Goal: Task Accomplishment & Management: Complete application form

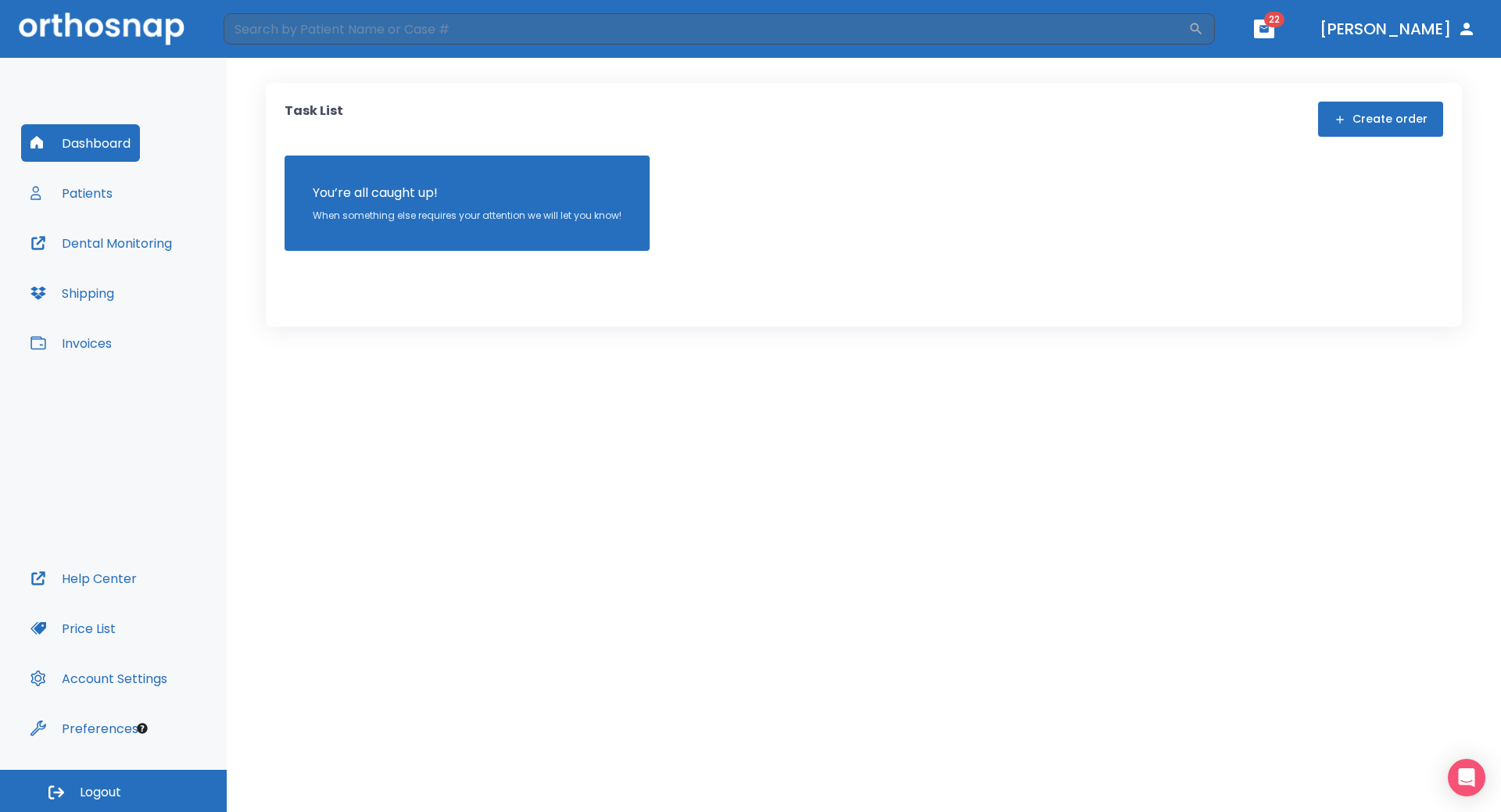
click at [94, 188] on button "Patients" at bounding box center [72, 193] width 101 height 38
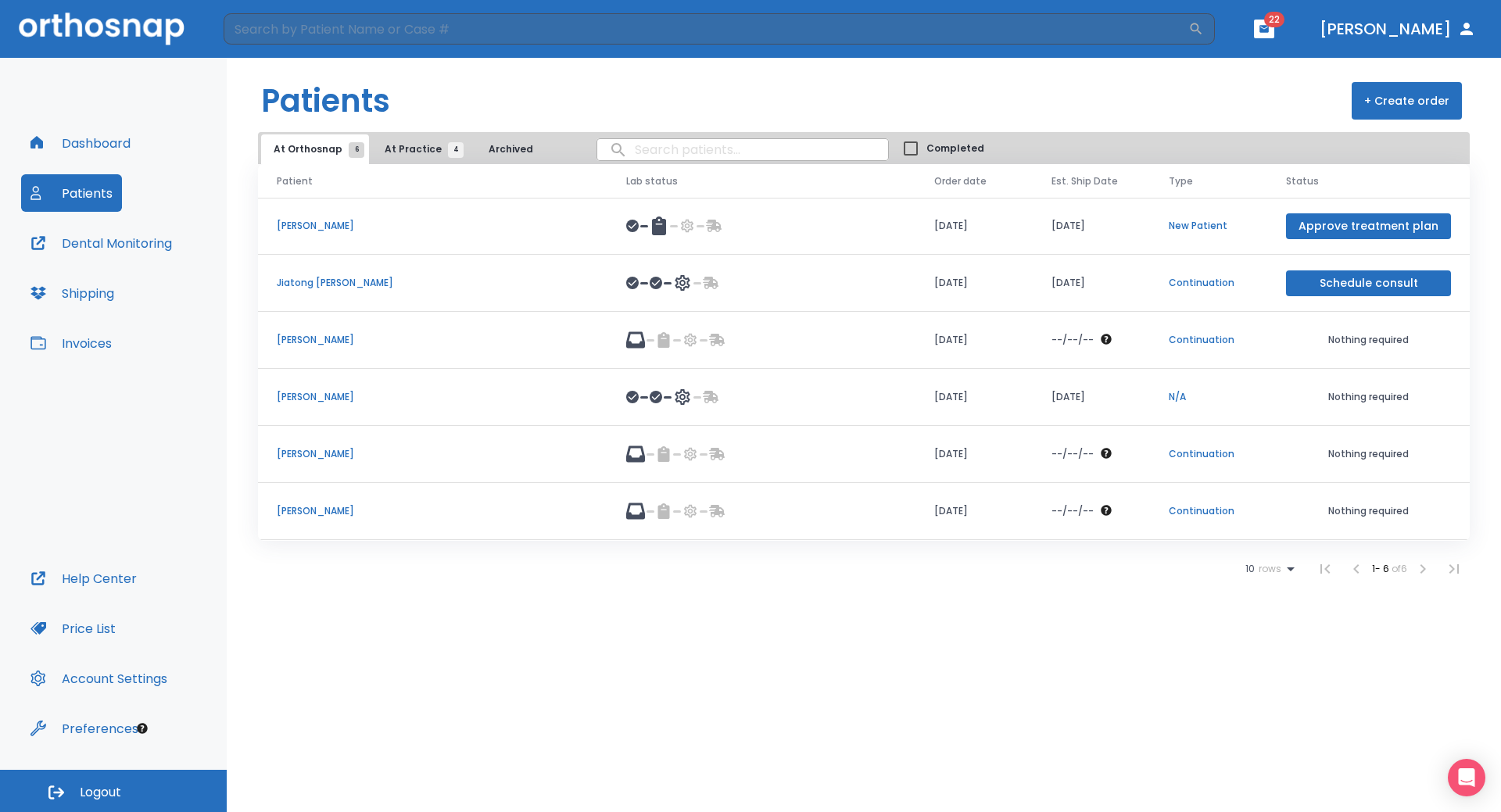
click at [1384, 102] on button "+ Create order" at bounding box center [1406, 101] width 110 height 38
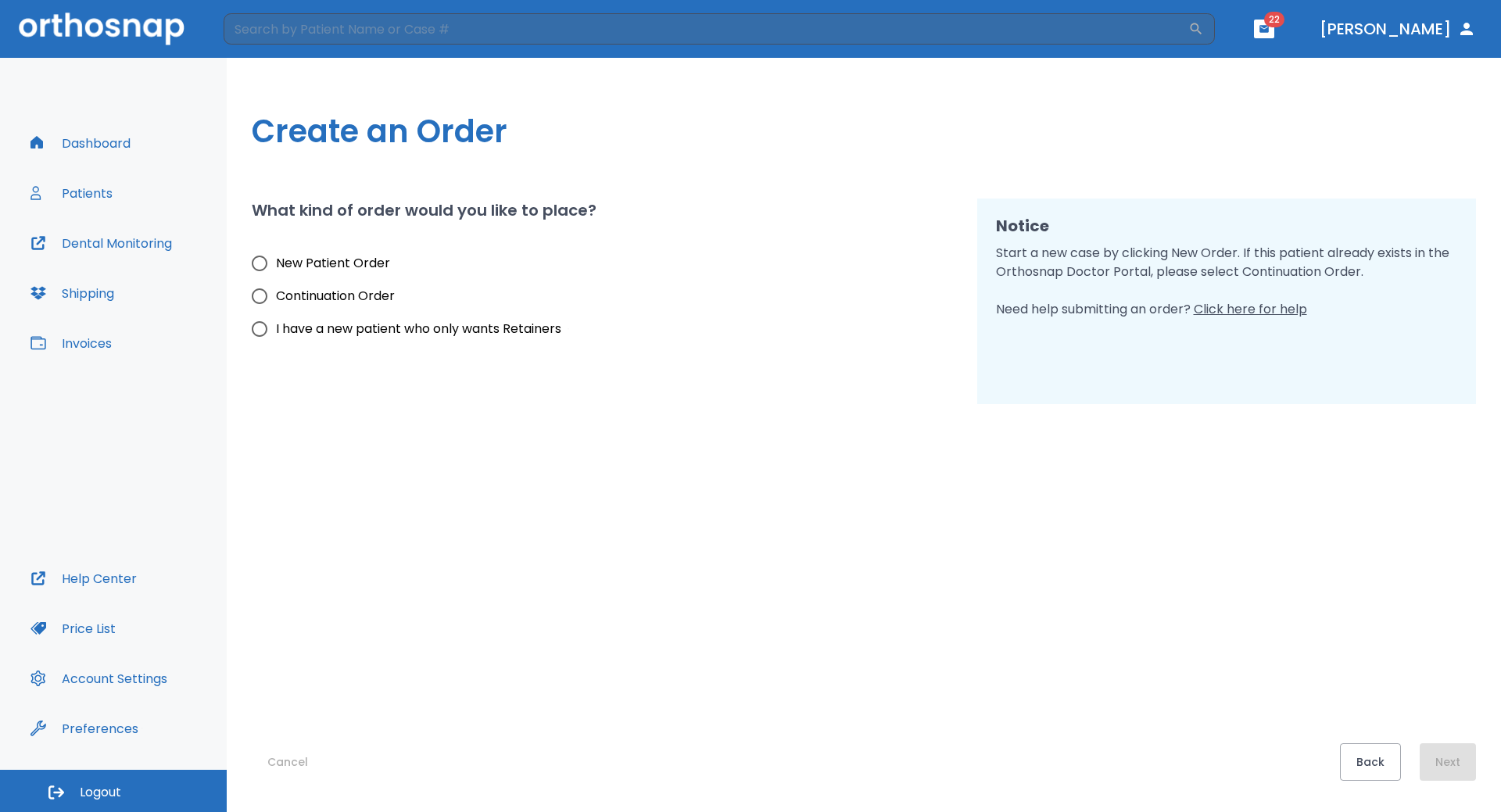
click at [254, 267] on input "New Patient Order" at bounding box center [259, 263] width 33 height 33
radio input "true"
click at [1453, 762] on button "Next" at bounding box center [1448, 762] width 56 height 38
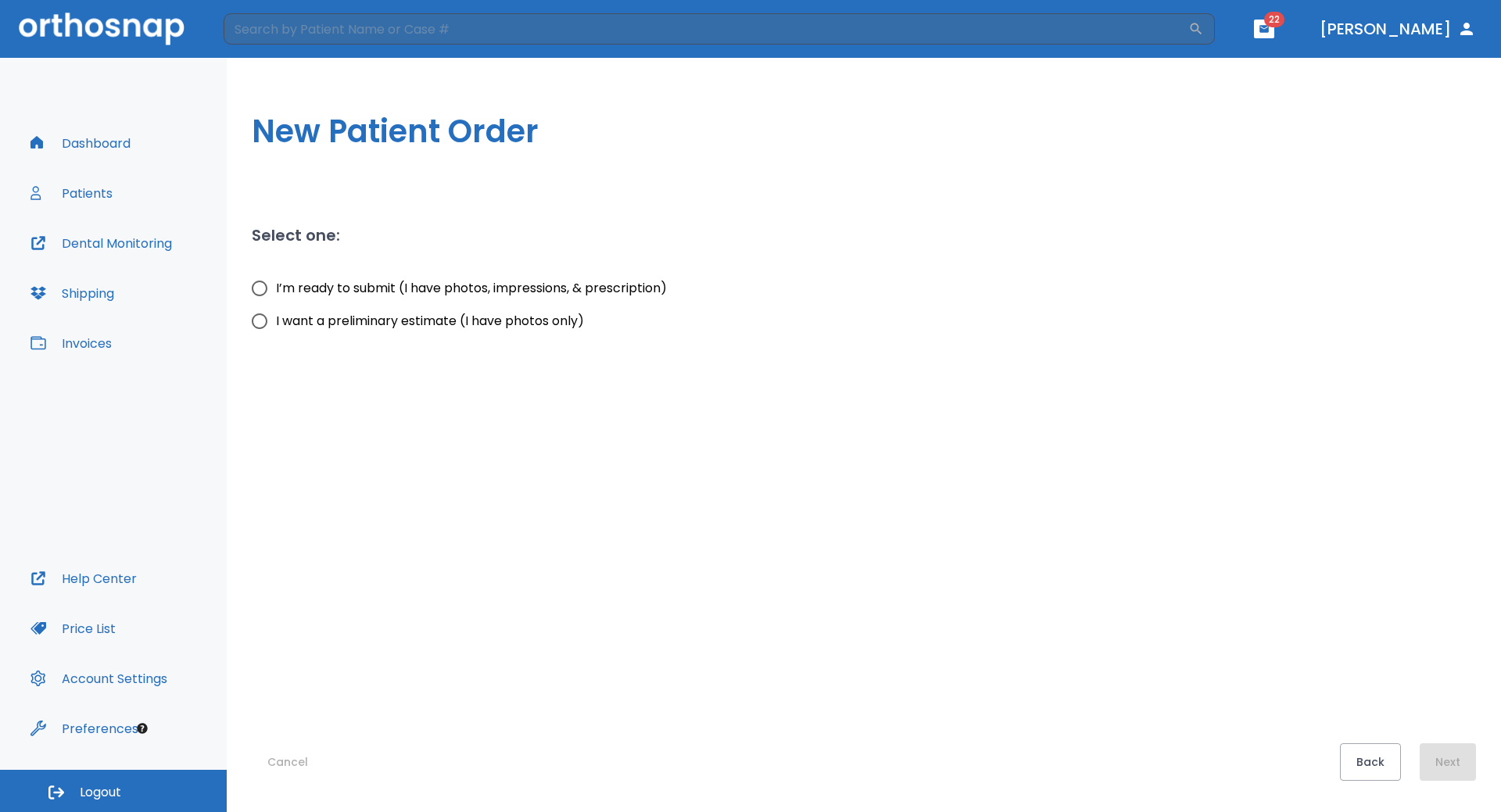
click at [262, 293] on input "I’m ready to submit (I have photos, impressions, & prescription)" at bounding box center [259, 289] width 33 height 33
radio input "true"
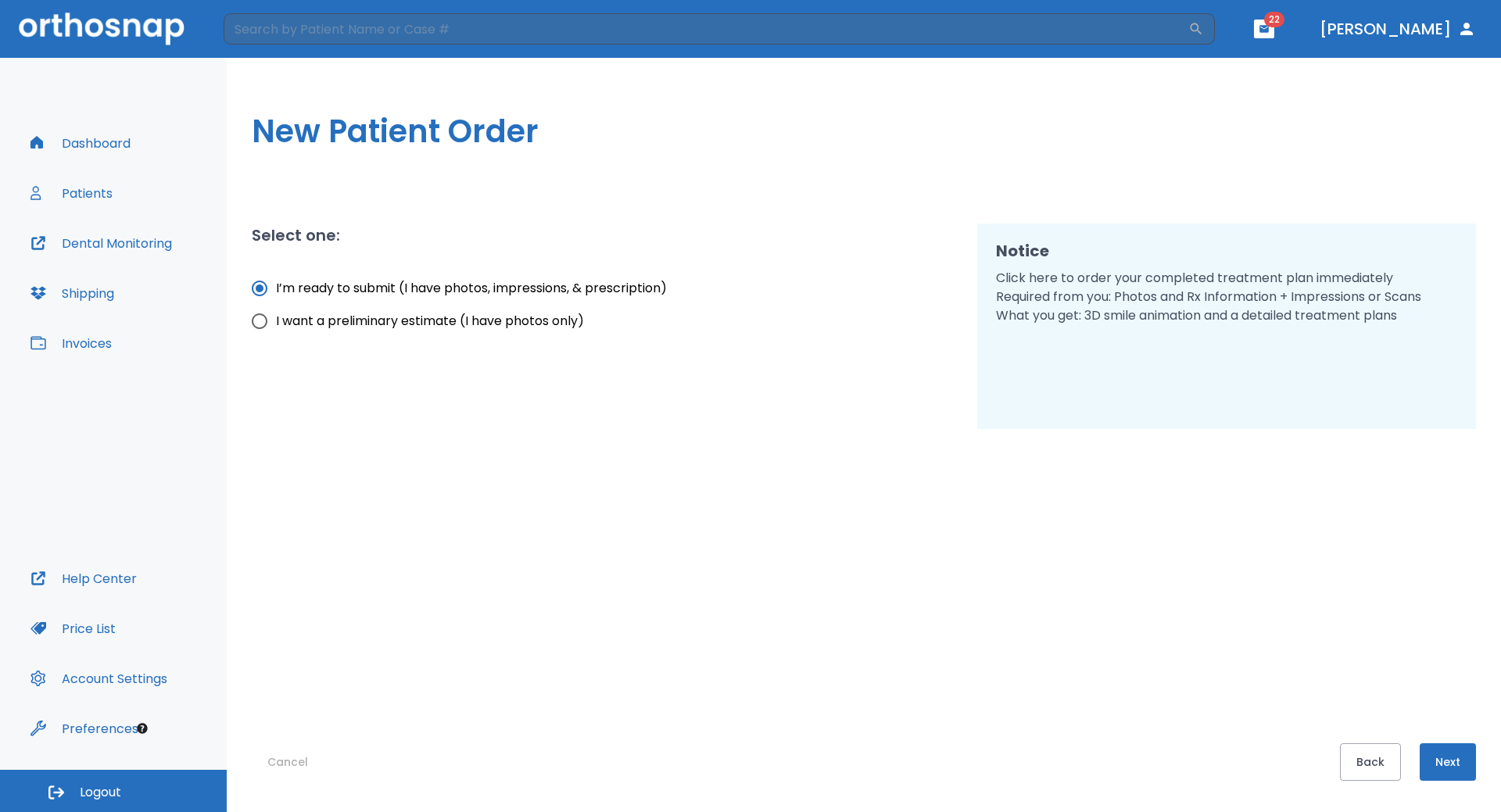
click at [1448, 762] on button "Next" at bounding box center [1448, 762] width 56 height 38
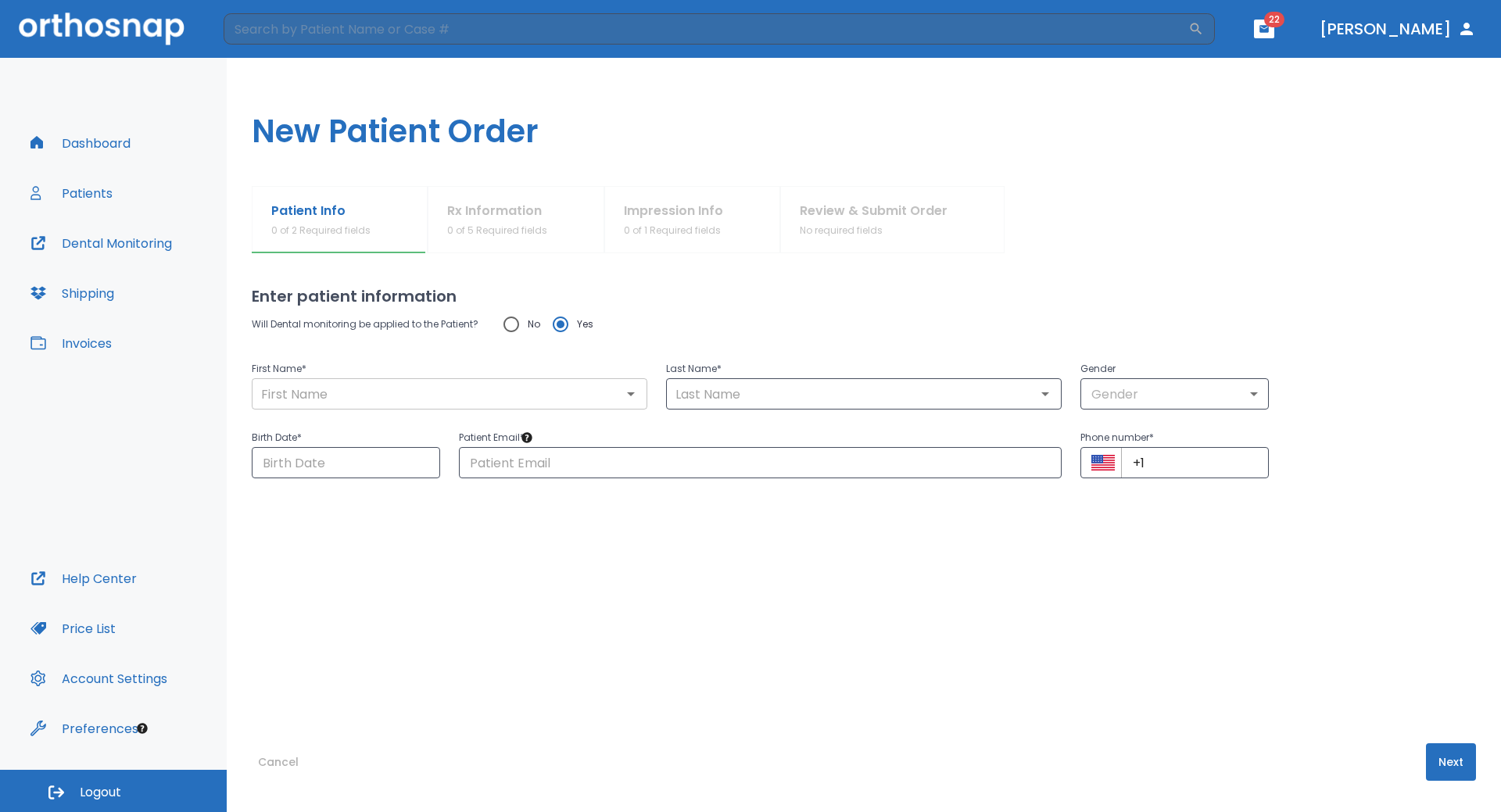
click at [398, 390] on input "text" at bounding box center [450, 394] width 386 height 22
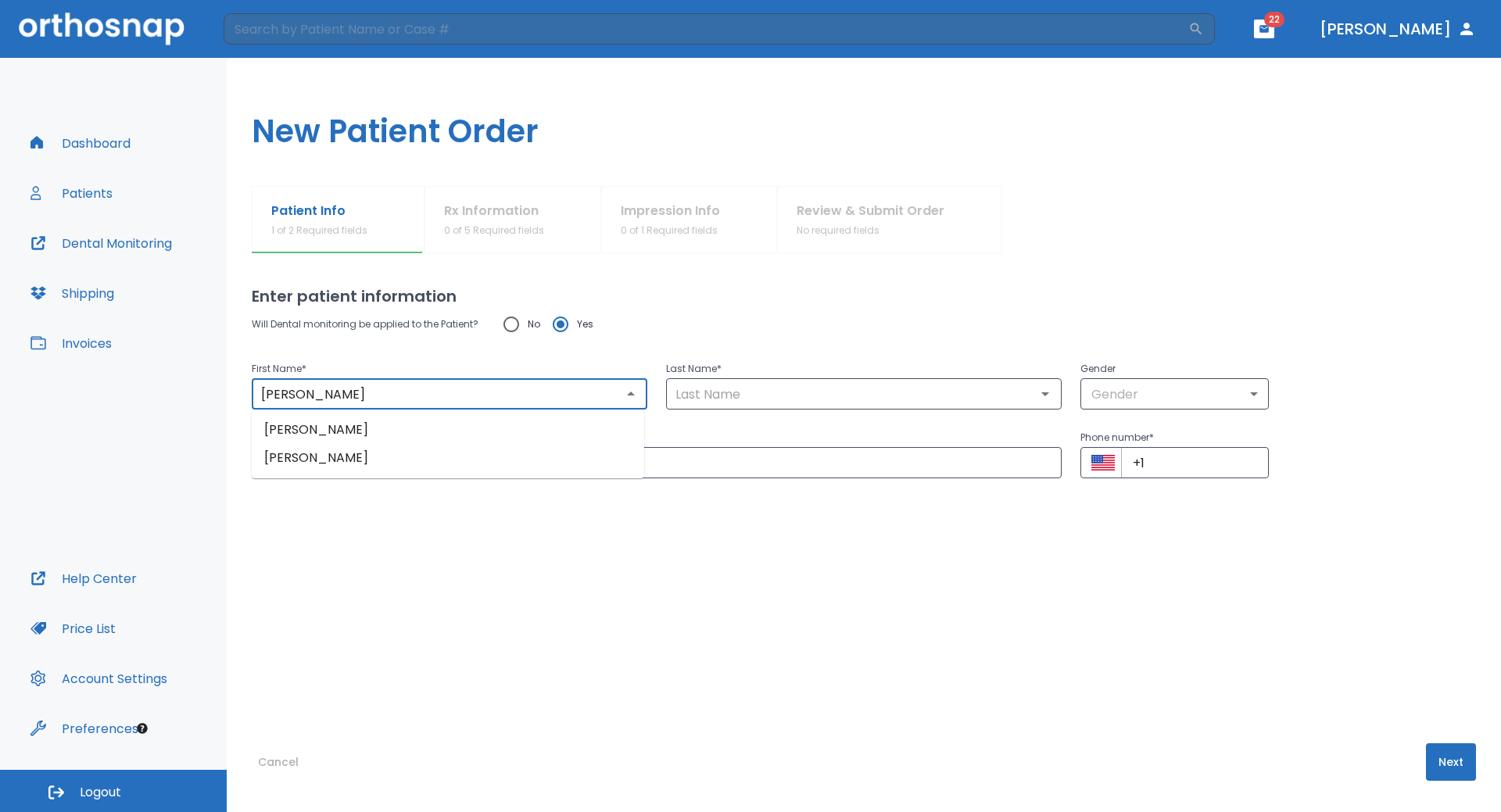
type input "[PERSON_NAME]"
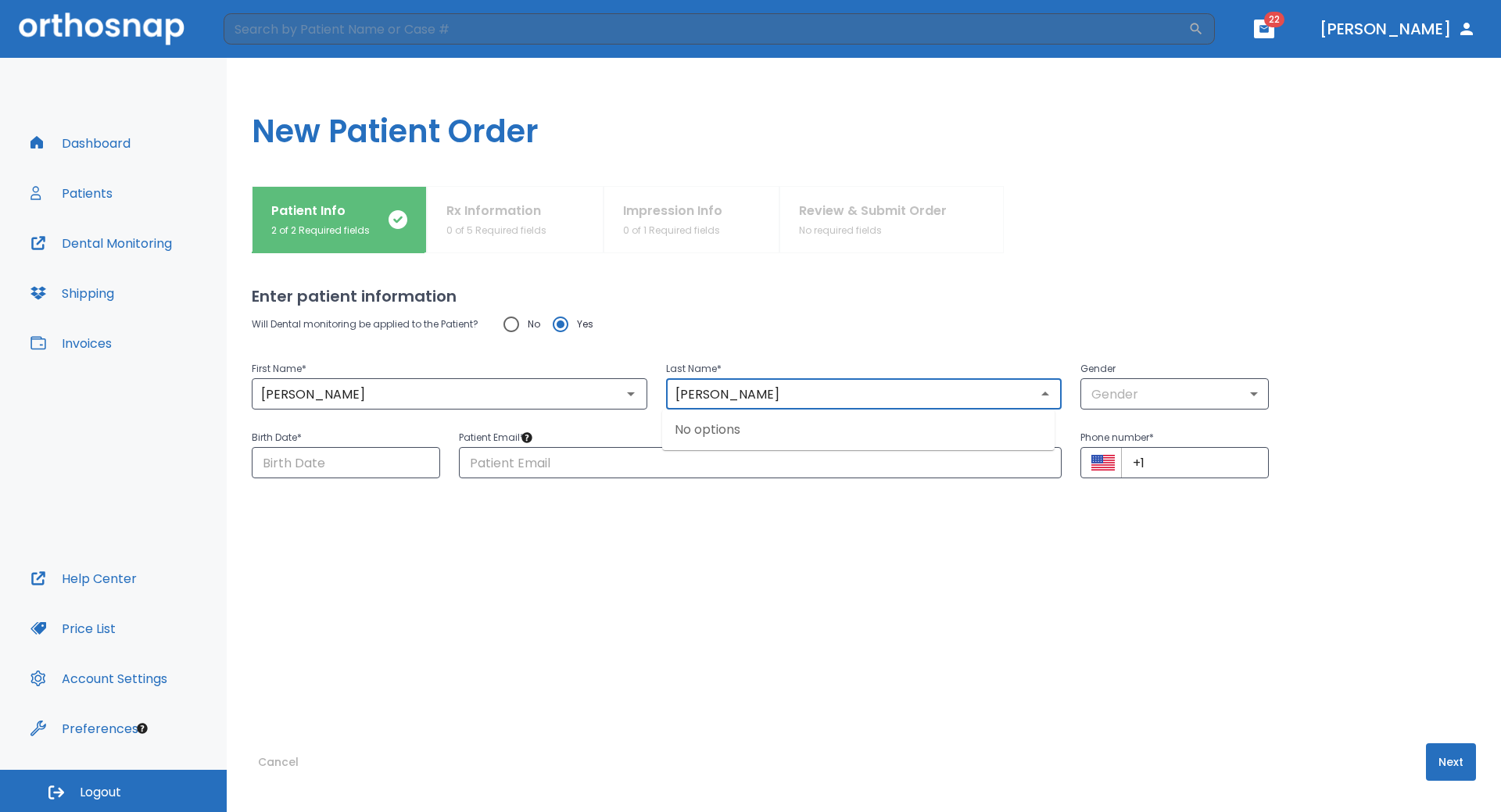
type input "[PERSON_NAME]"
click at [819, 316] on div "Will Dental monitoring be applied to the Patient? No Yes" at bounding box center [864, 324] width 1225 height 33
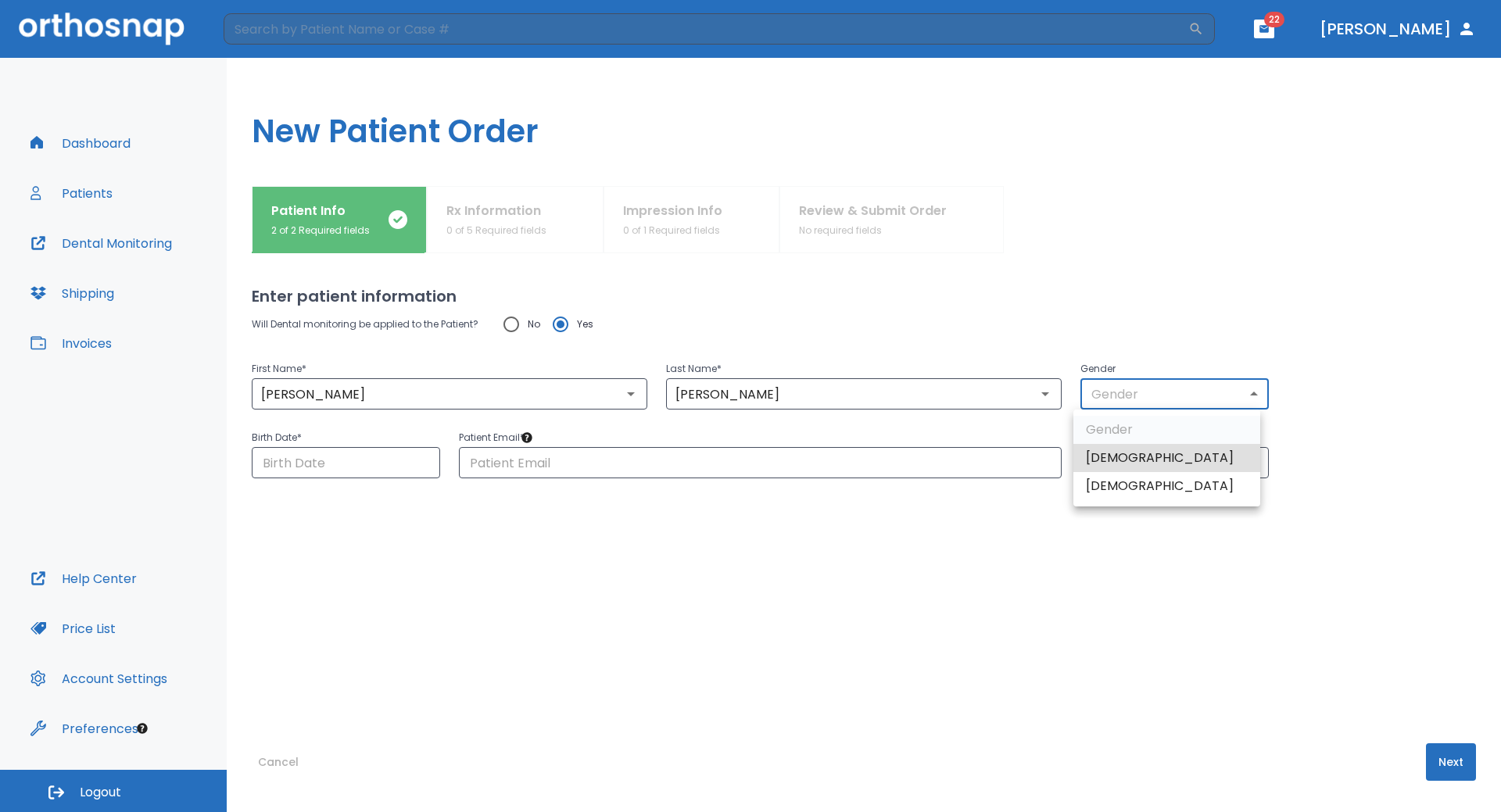
click at [1132, 399] on body "​ 22 Dr. Li Dashboard Patients Dental Monitoring Shipping Invoices Help Center …" at bounding box center [750, 406] width 1501 height 812
click at [1123, 462] on li "[DEMOGRAPHIC_DATA]" at bounding box center [1167, 458] width 187 height 29
type input "1"
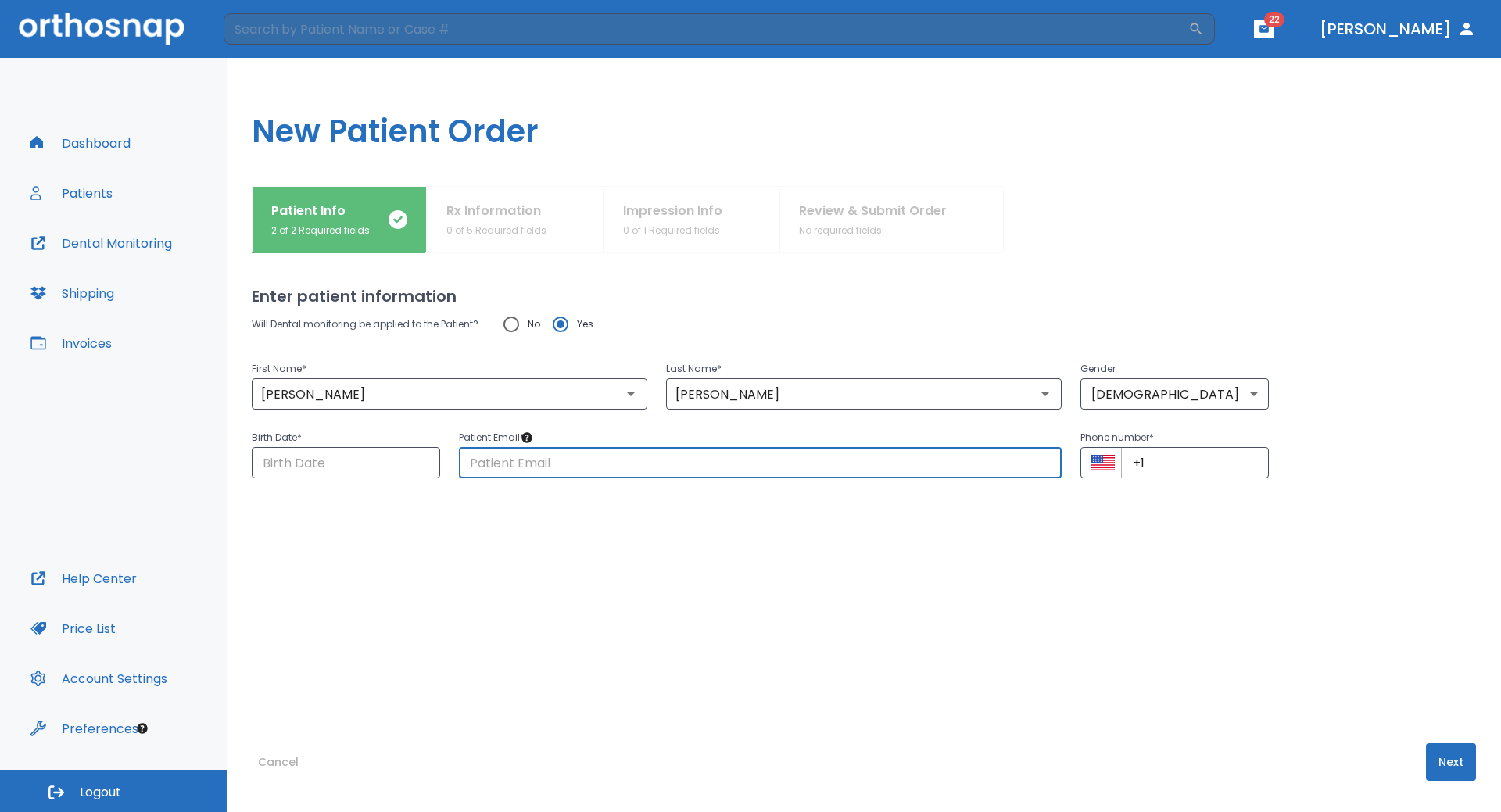
paste input "[EMAIL_ADDRESS][DOMAIN_NAME]"
type input "[EMAIL_ADDRESS][DOMAIN_NAME]"
click at [303, 455] on input "Choose date" at bounding box center [346, 463] width 188 height 31
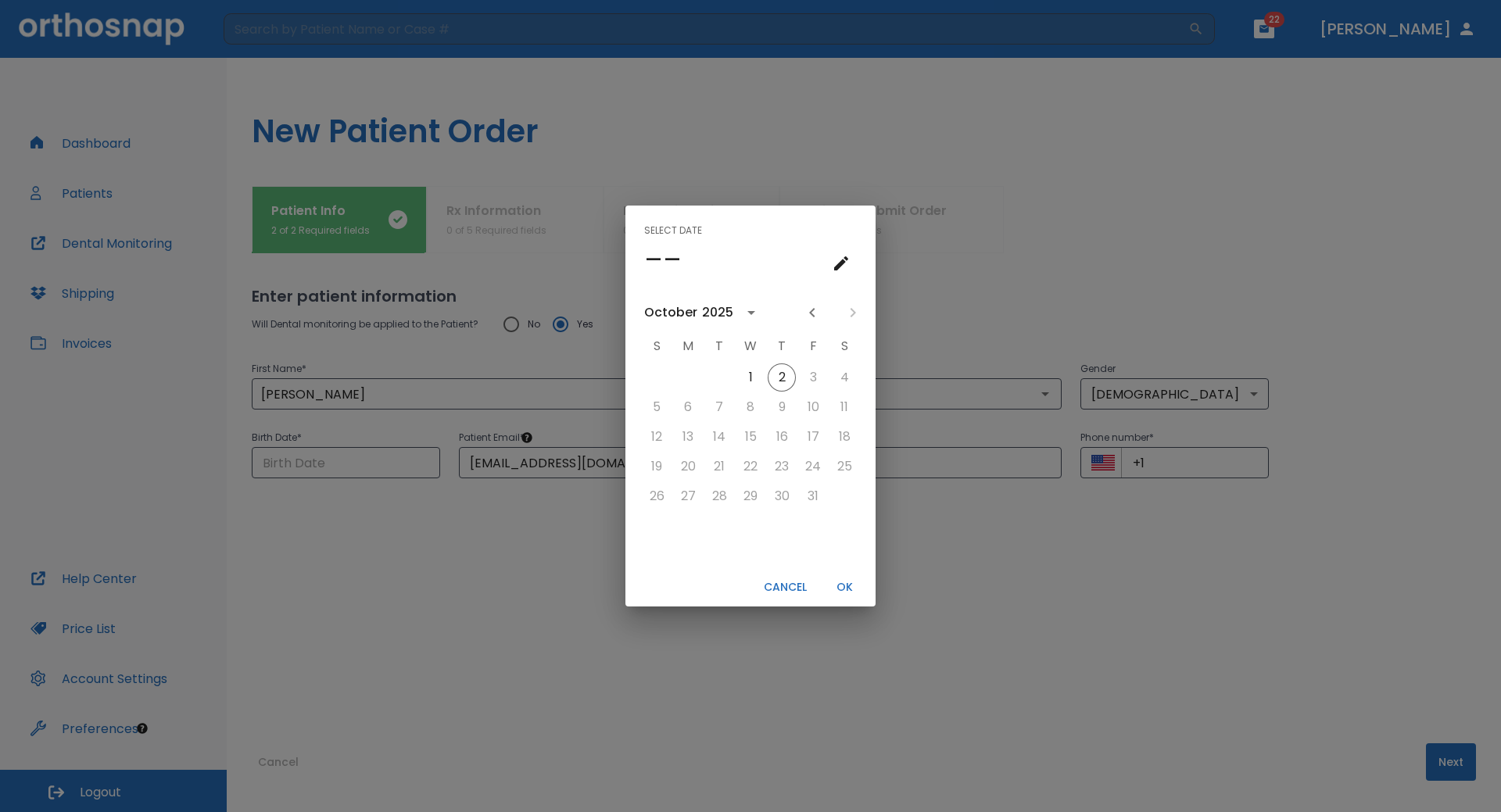
click at [672, 313] on div "October" at bounding box center [670, 312] width 53 height 19
click at [744, 464] on button "1979" at bounding box center [750, 465] width 56 height 29
click at [724, 467] on button "23" at bounding box center [719, 466] width 29 height 29
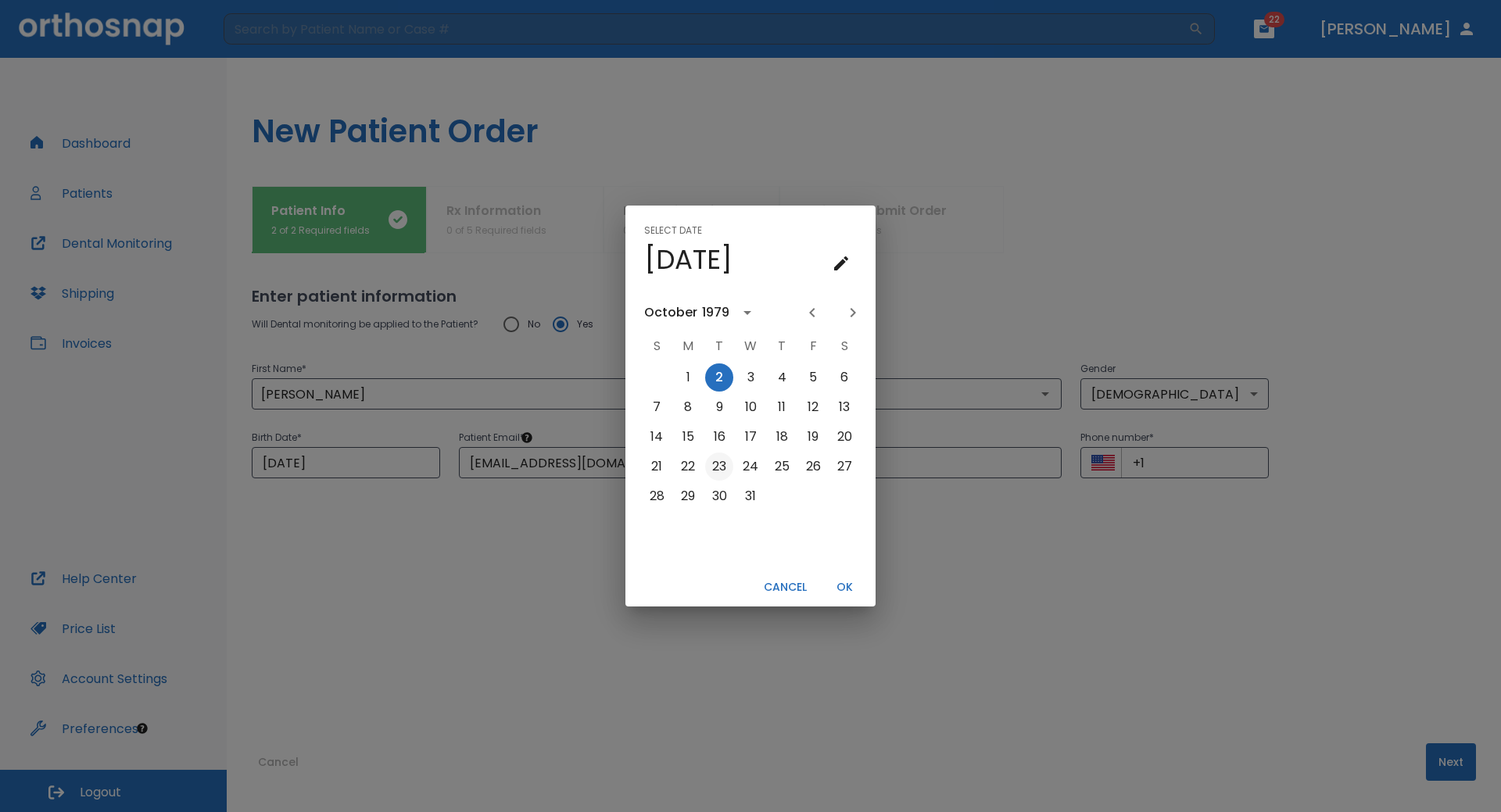
type input "[DATE]"
click at [847, 595] on button "OK" at bounding box center [844, 588] width 50 height 26
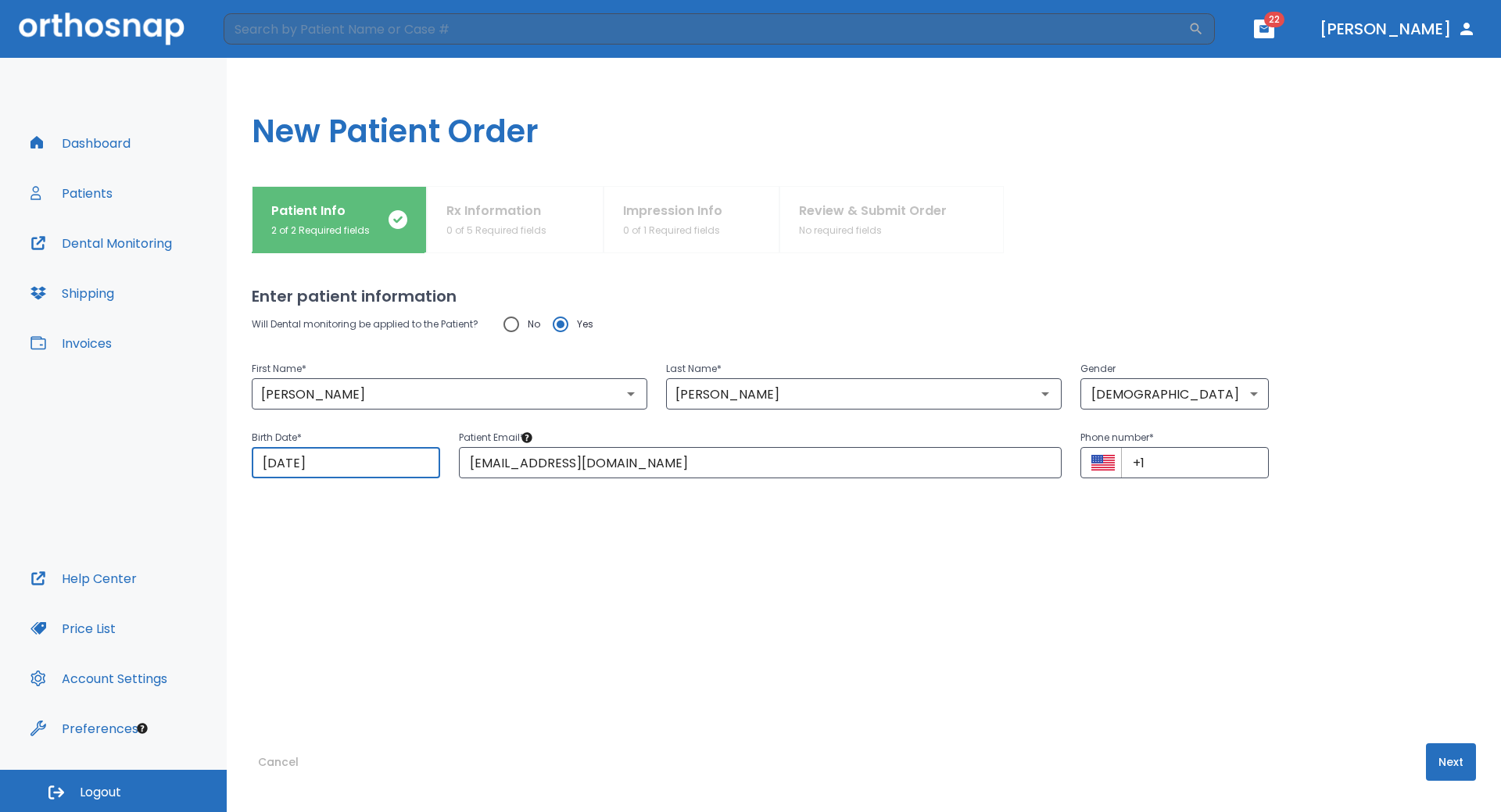
click at [1434, 761] on button "Next" at bounding box center [1450, 762] width 50 height 38
click at [1432, 760] on button "Next" at bounding box center [1450, 762] width 50 height 38
click at [1181, 472] on input "+1" at bounding box center [1194, 463] width 148 height 31
paste input "(949) 572-9179"
type input "[PHONE_NUMBER]"
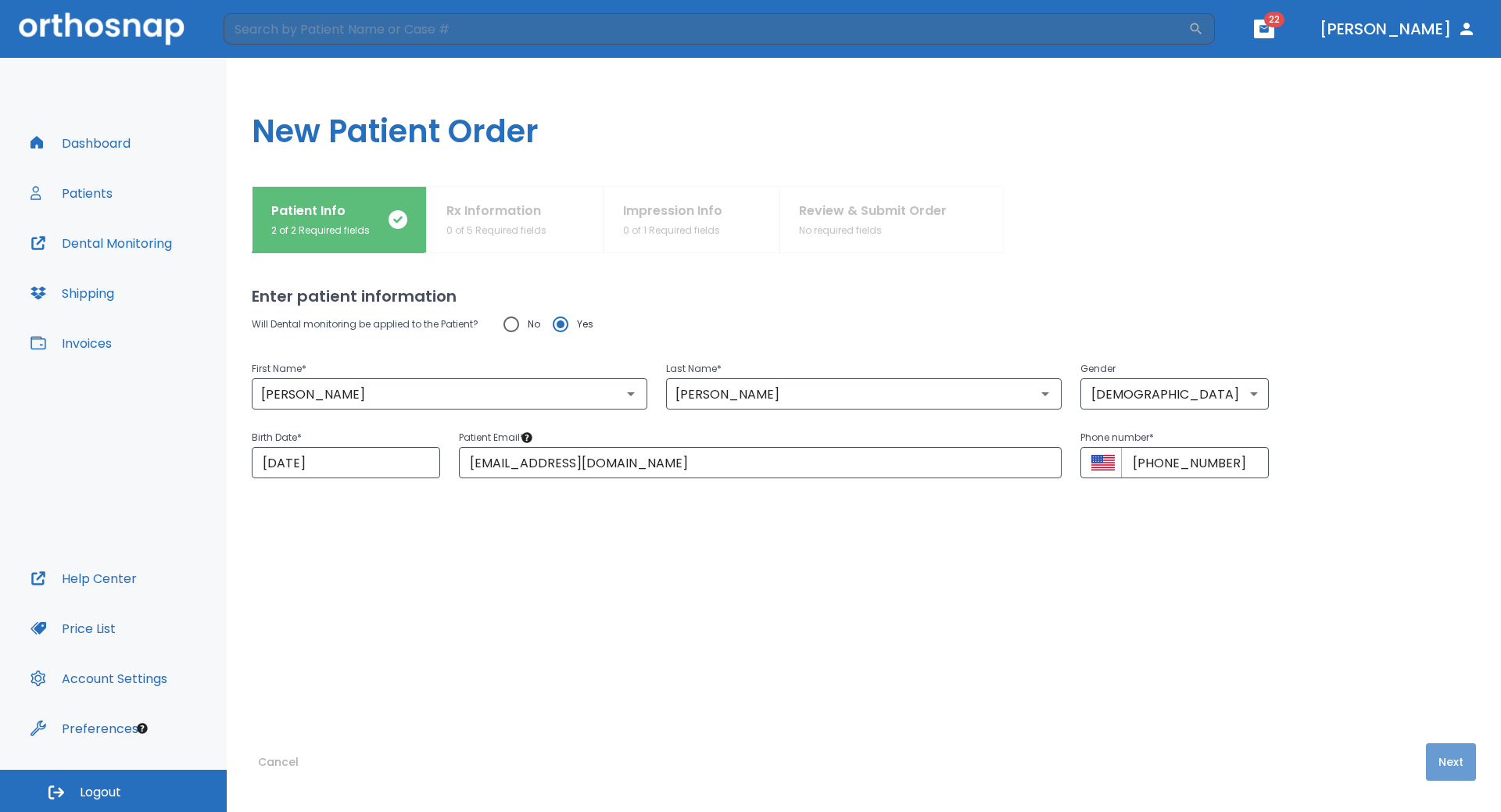
drag, startPoint x: 1439, startPoint y: 762, endPoint x: 1296, endPoint y: 641, distance: 187.3
click at [1439, 761] on button "Next" at bounding box center [1450, 762] width 50 height 38
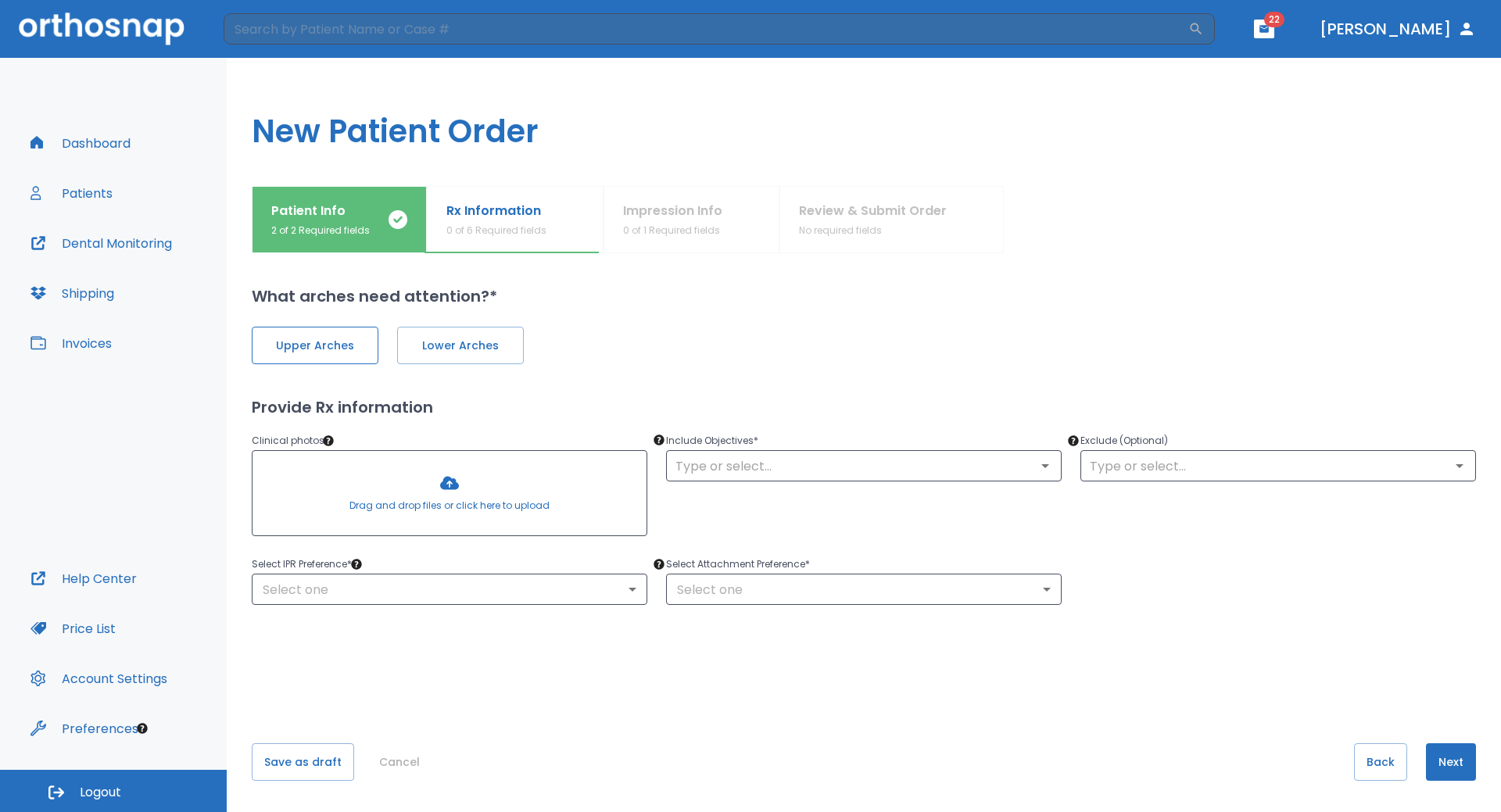
click at [334, 351] on span "Upper Arches" at bounding box center [315, 346] width 94 height 16
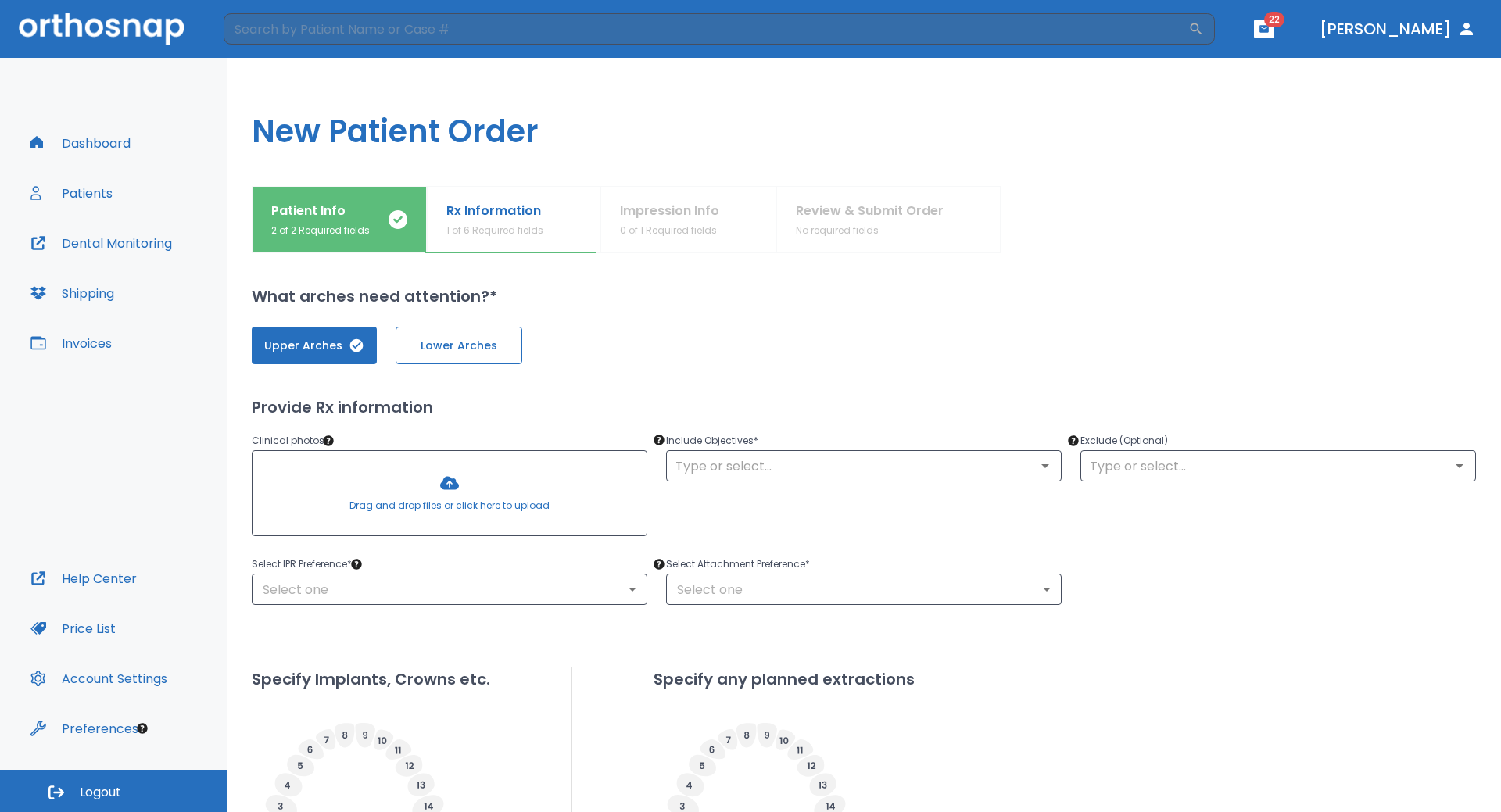
click at [446, 354] on button "Lower Arches" at bounding box center [458, 346] width 126 height 38
click at [669, 233] on div "Patient Info 2 of 2 Required fields Rx Information 1 of 6 Required fields Impre…" at bounding box center [864, 219] width 1225 height 67
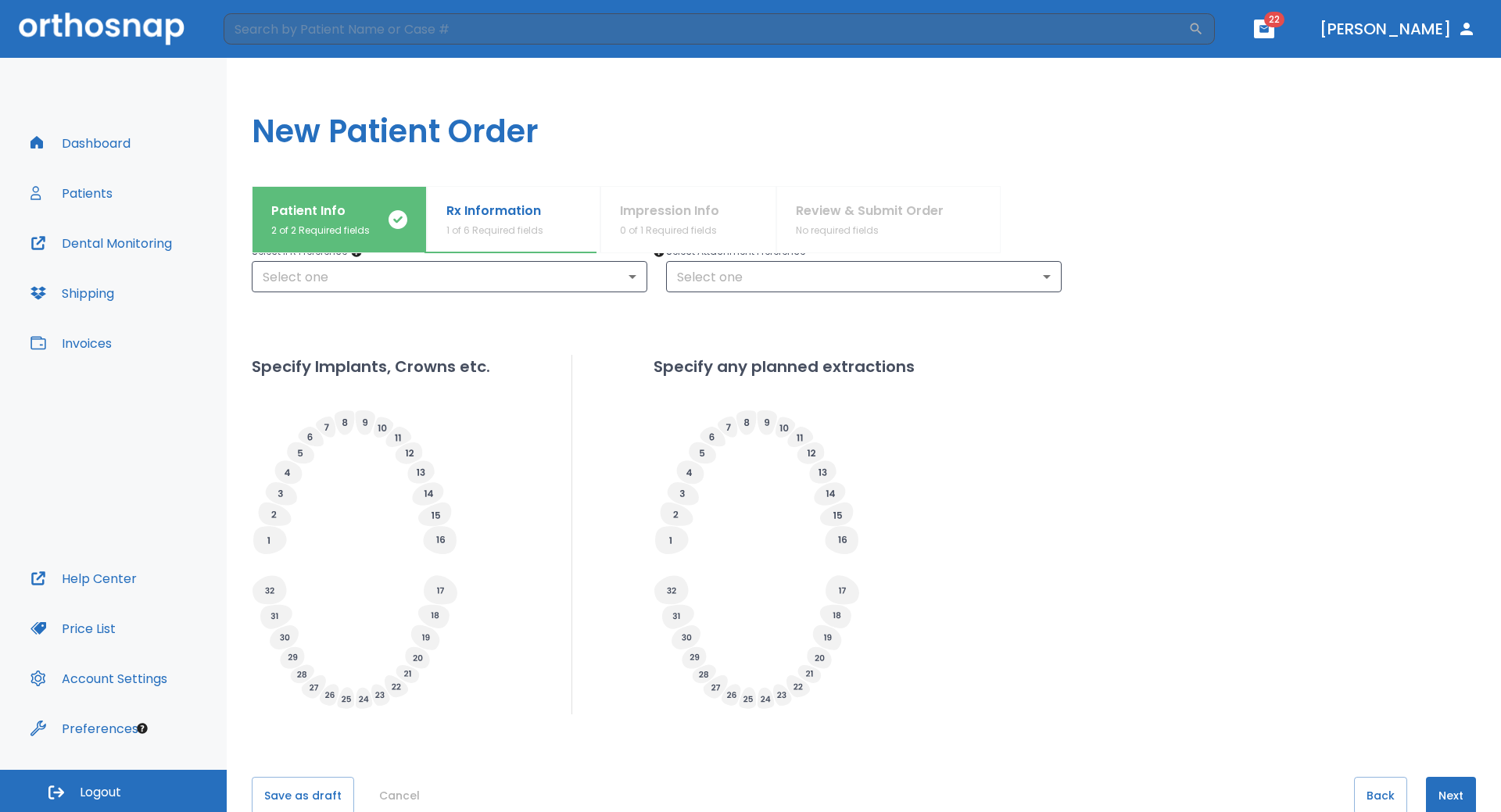
scroll to position [346, 0]
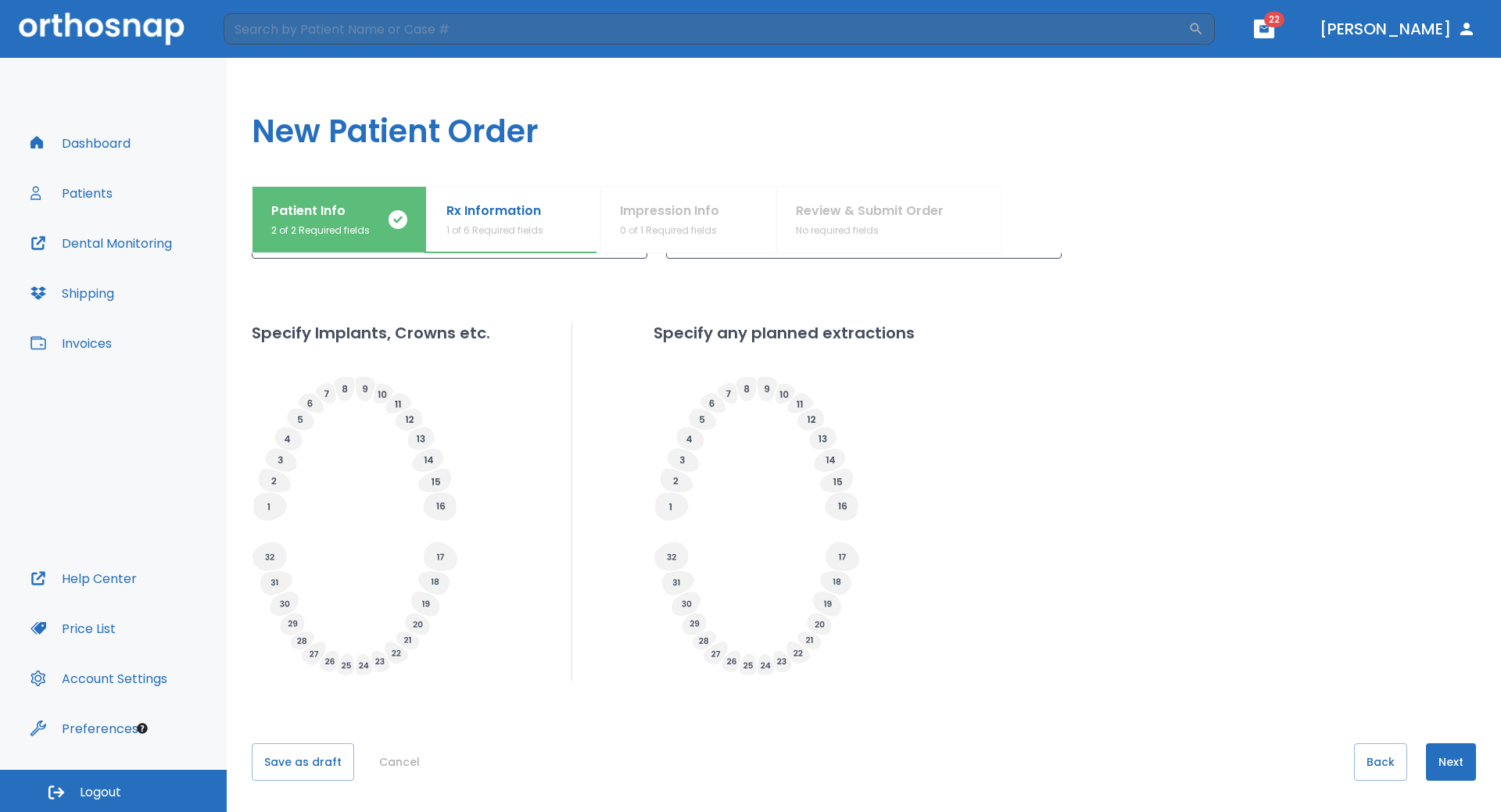
click at [1437, 757] on button "Next" at bounding box center [1450, 762] width 50 height 38
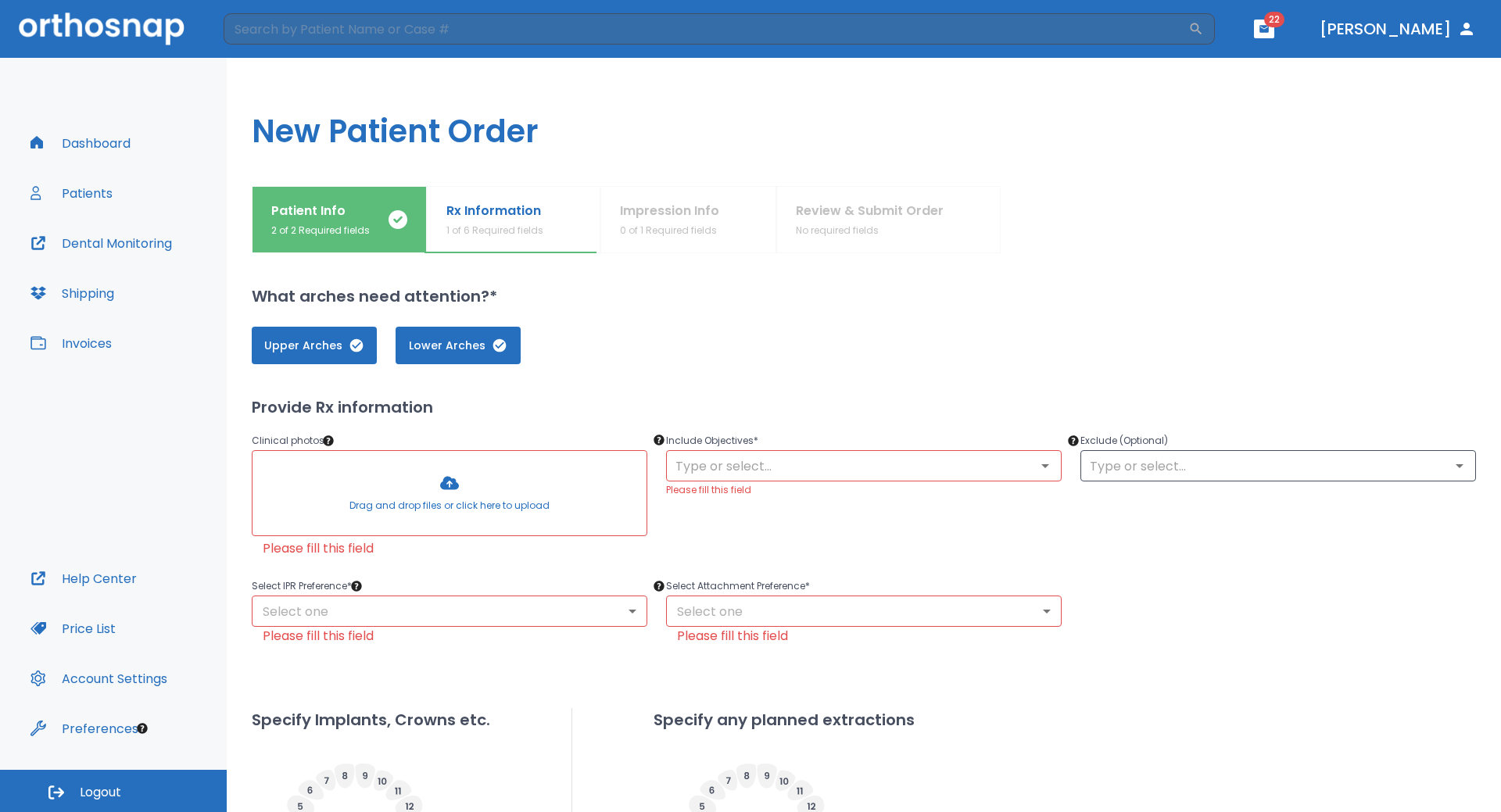
scroll to position [387, 0]
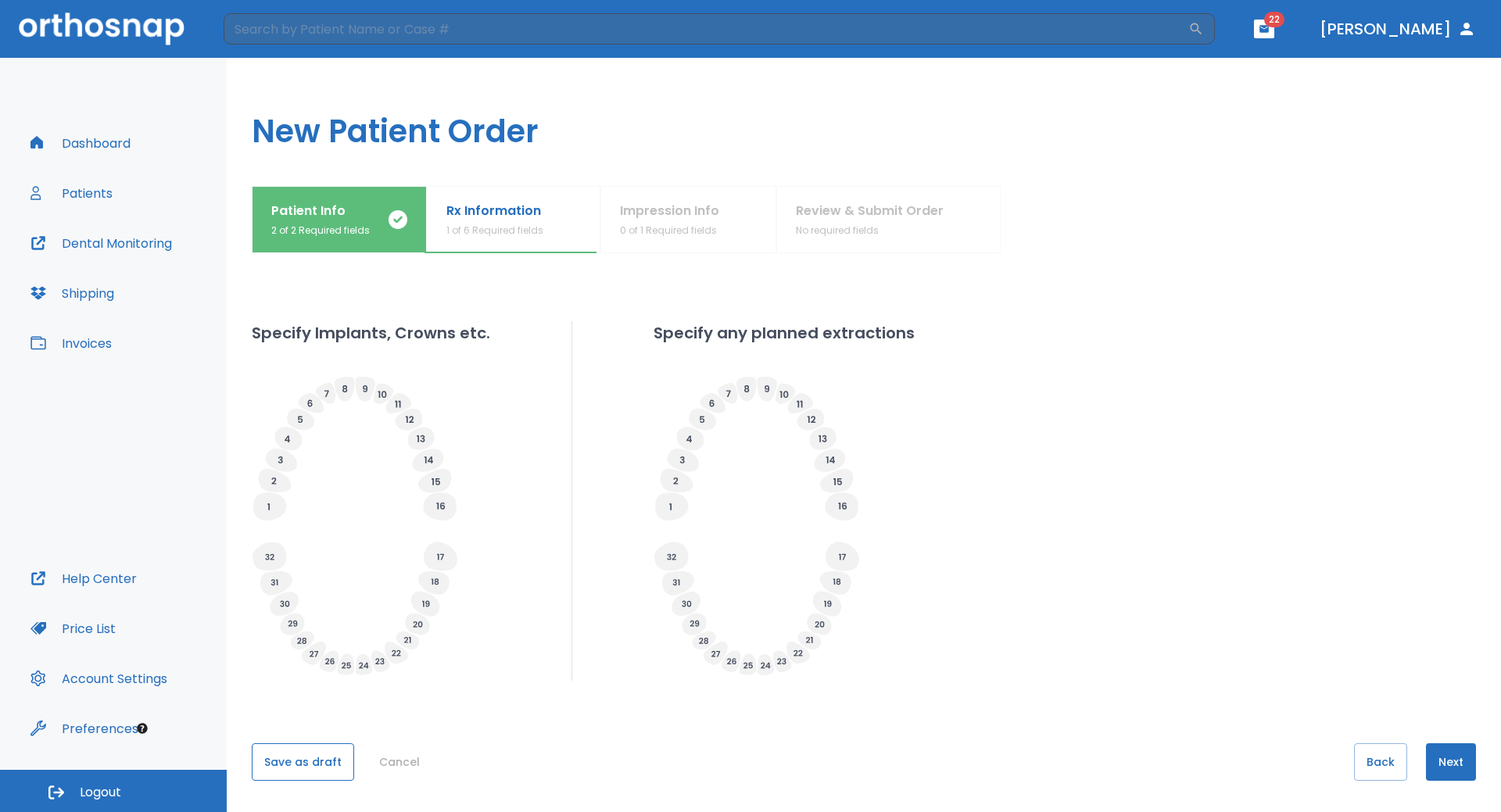
click at [305, 766] on button "Save as draft" at bounding box center [303, 762] width 103 height 38
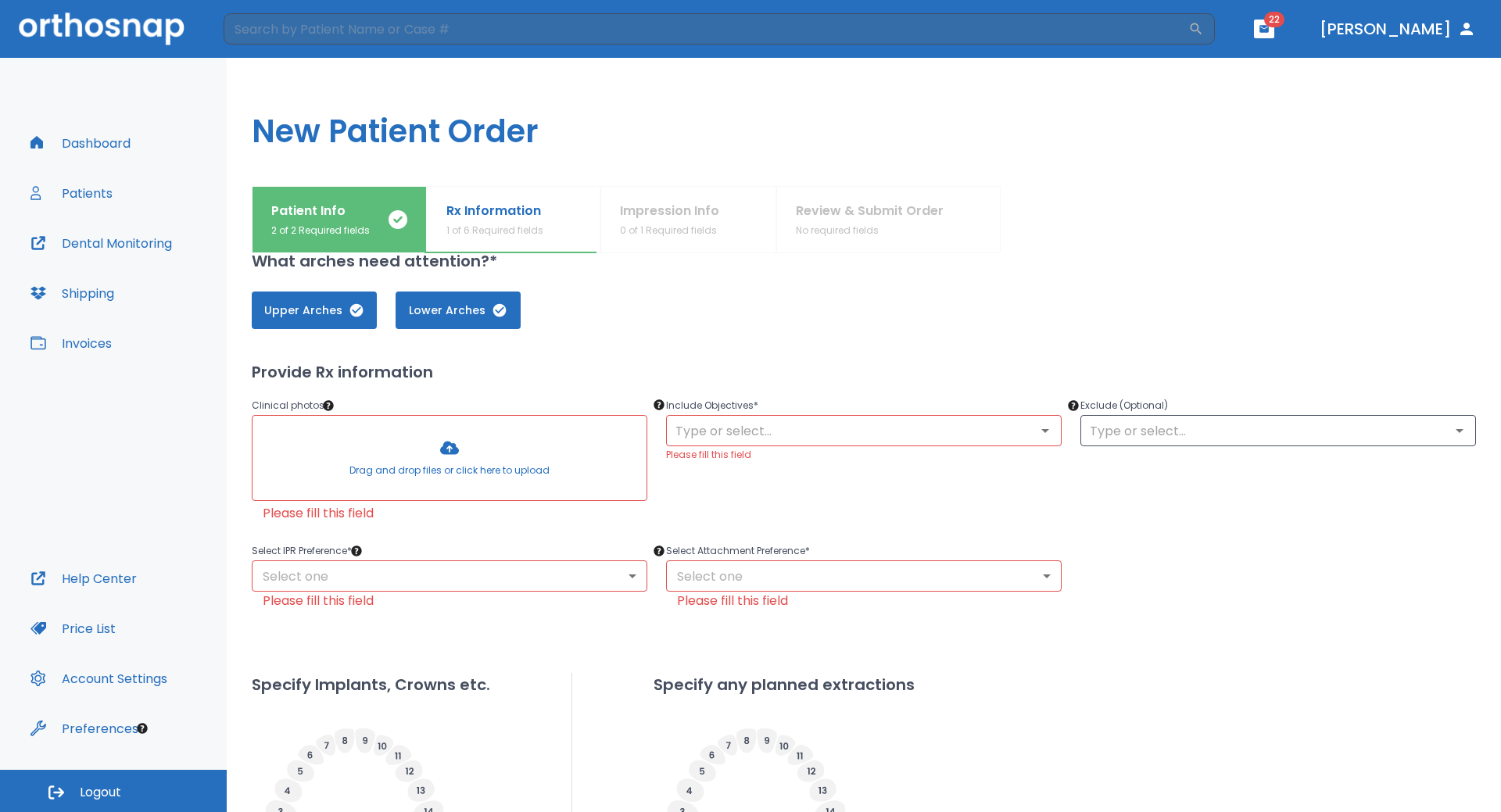
scroll to position [0, 0]
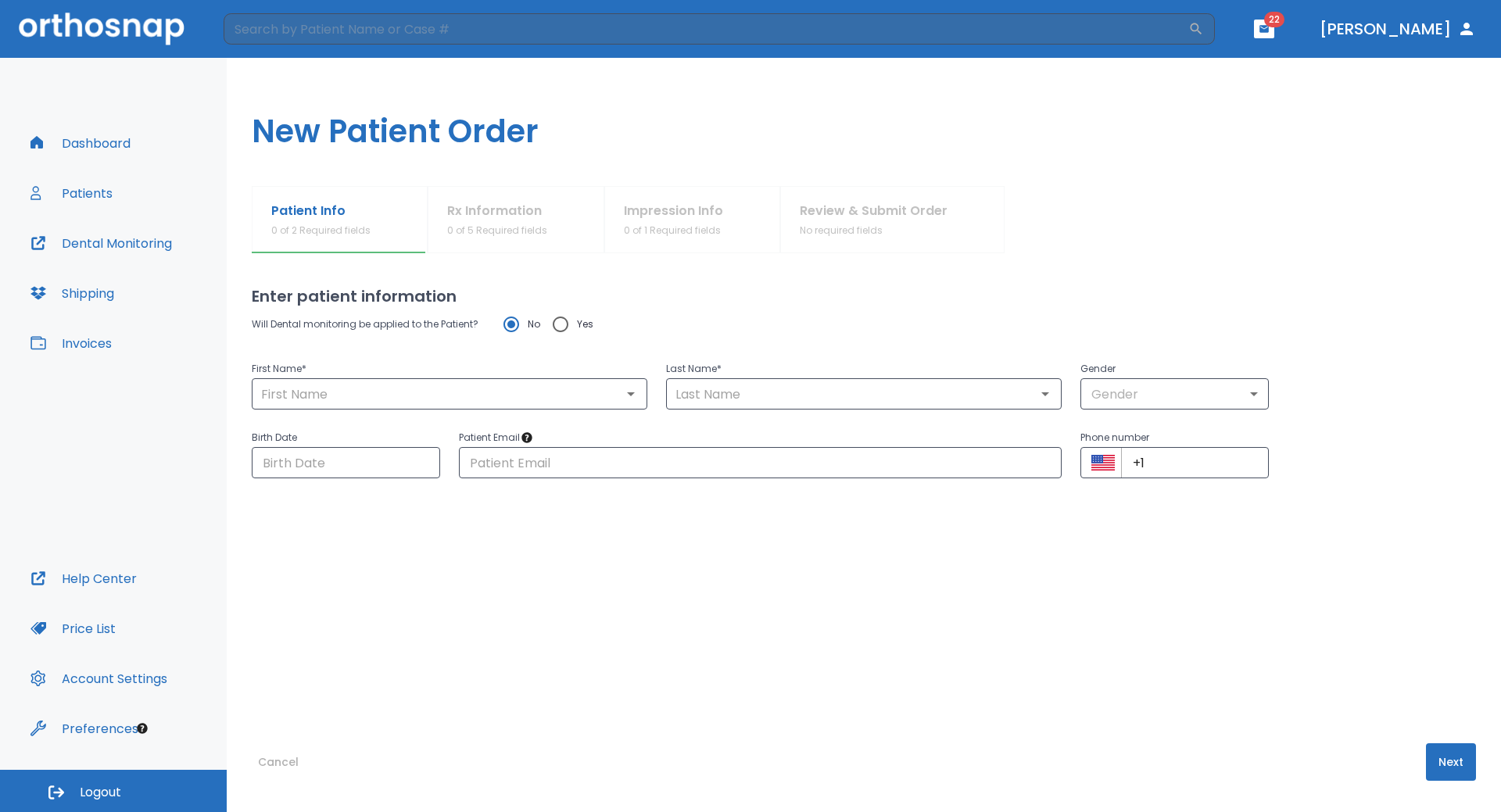
click at [85, 198] on button "Patients" at bounding box center [72, 193] width 101 height 38
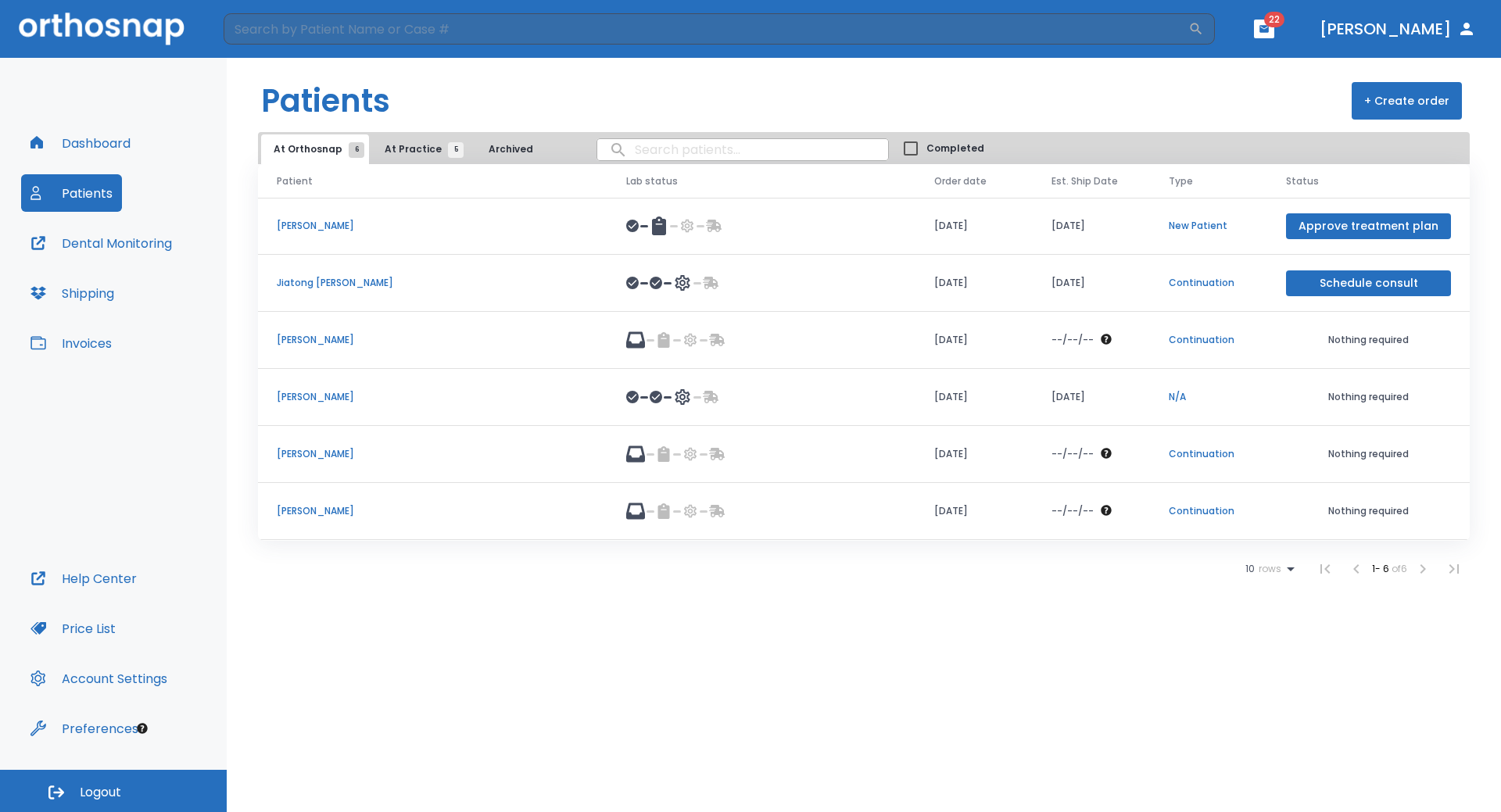
click at [100, 141] on button "Dashboard" at bounding box center [81, 143] width 119 height 38
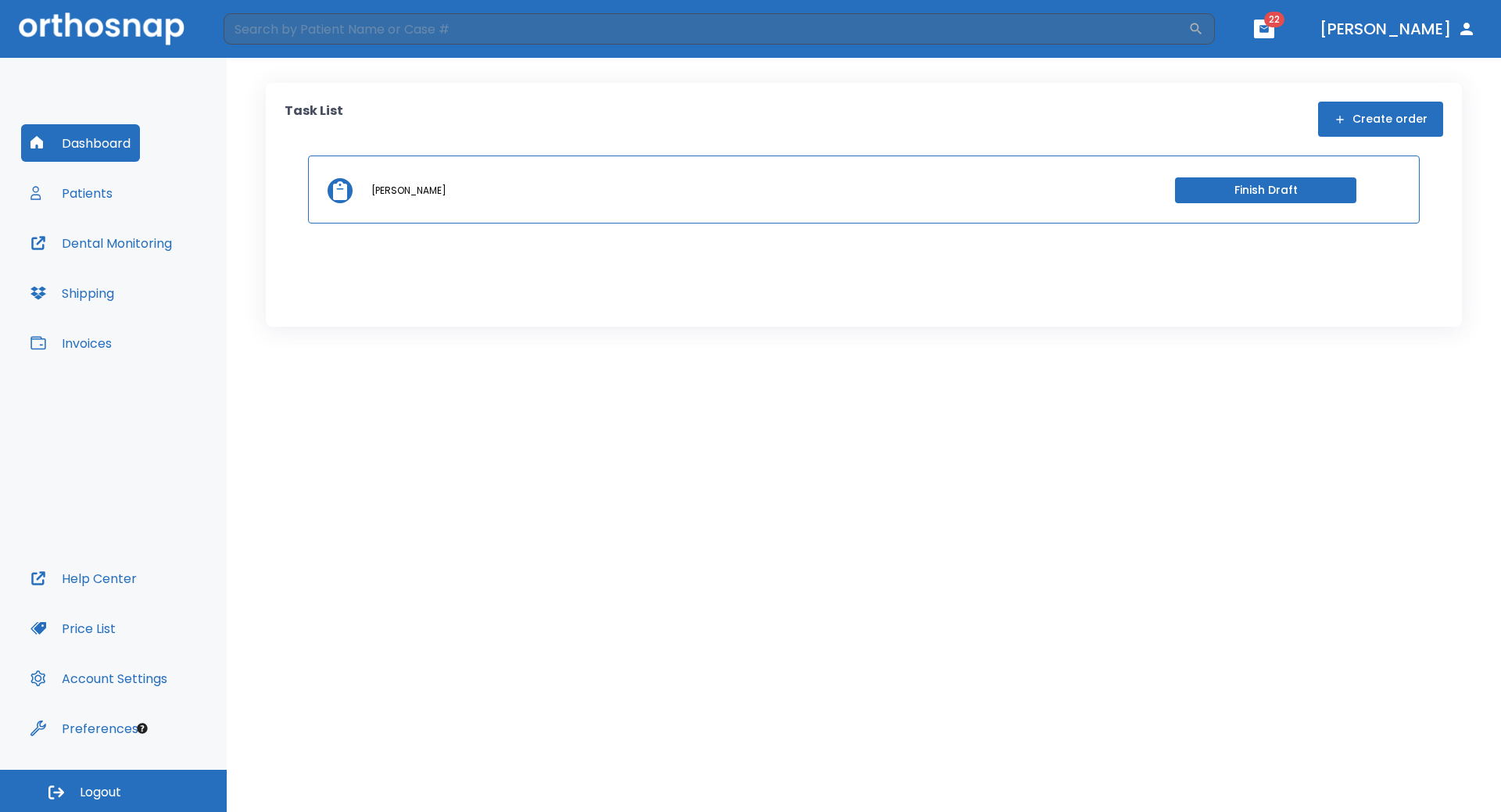
click at [1229, 194] on button "Finish Draft" at bounding box center [1265, 191] width 181 height 26
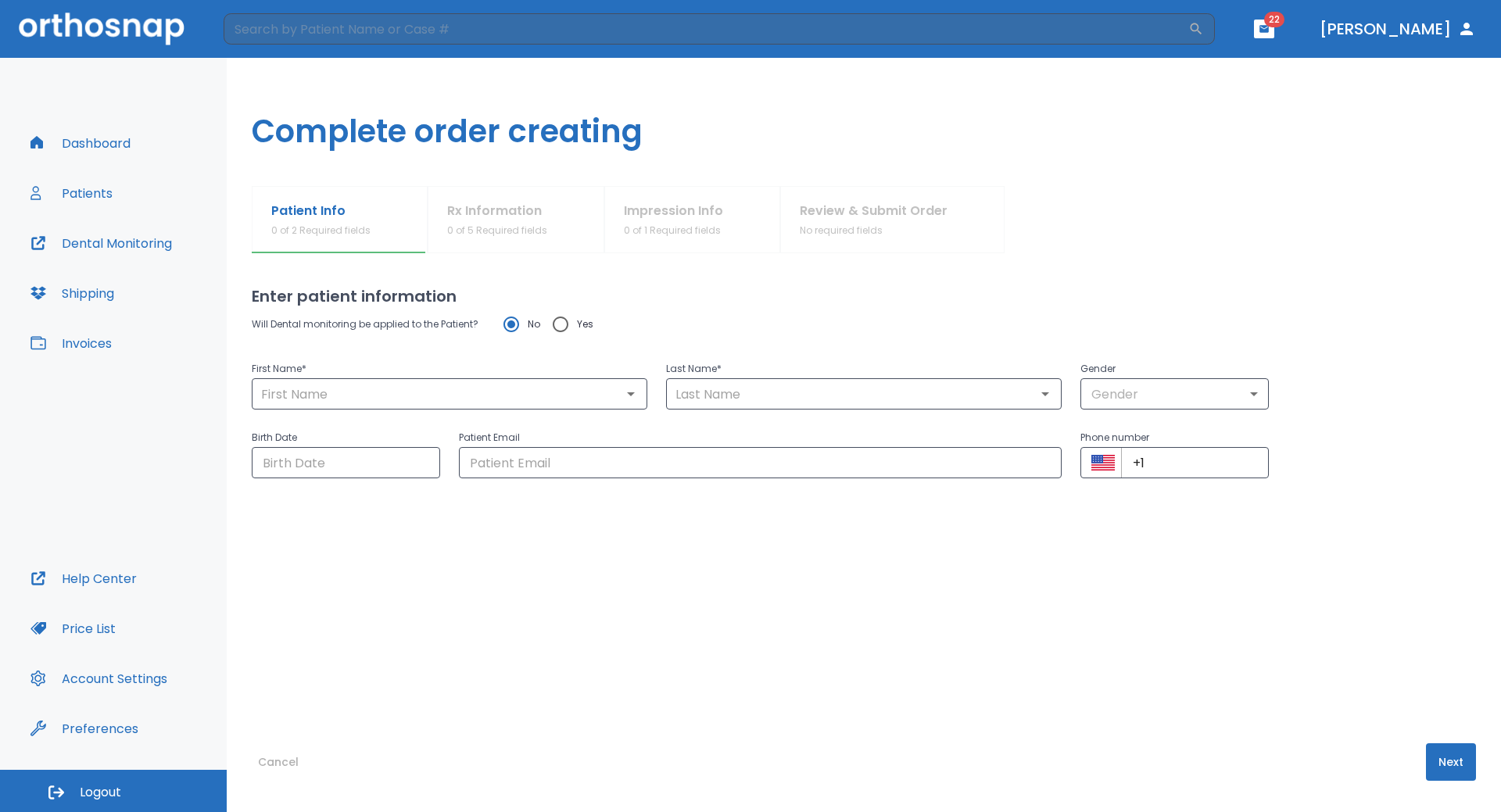
type input "[PERSON_NAME]"
type input "1"
type input "[DATE]"
type input "[EMAIL_ADDRESS][DOMAIN_NAME]"
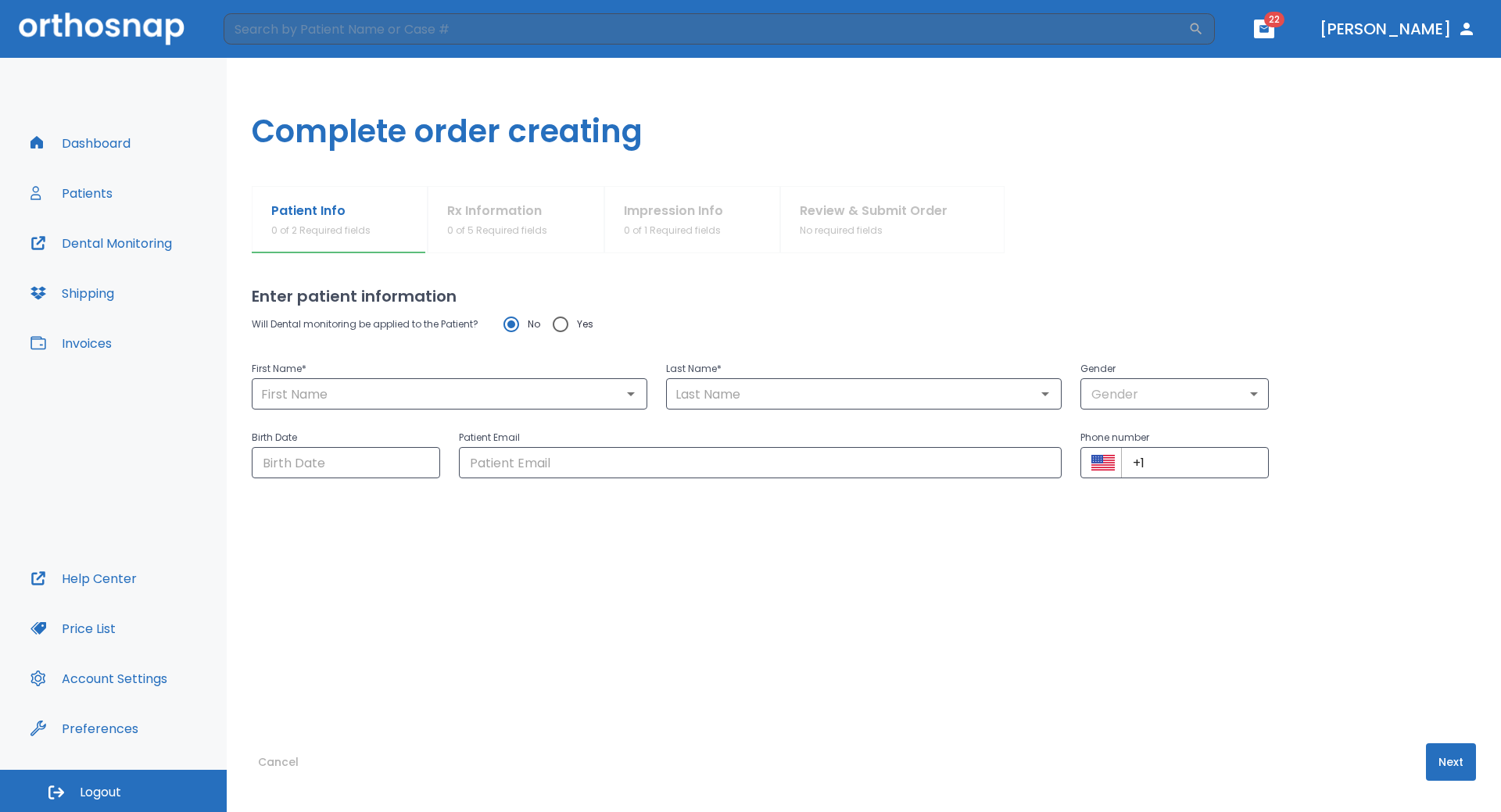
type input "[PHONE_NUMBER]"
radio input "false"
radio input "true"
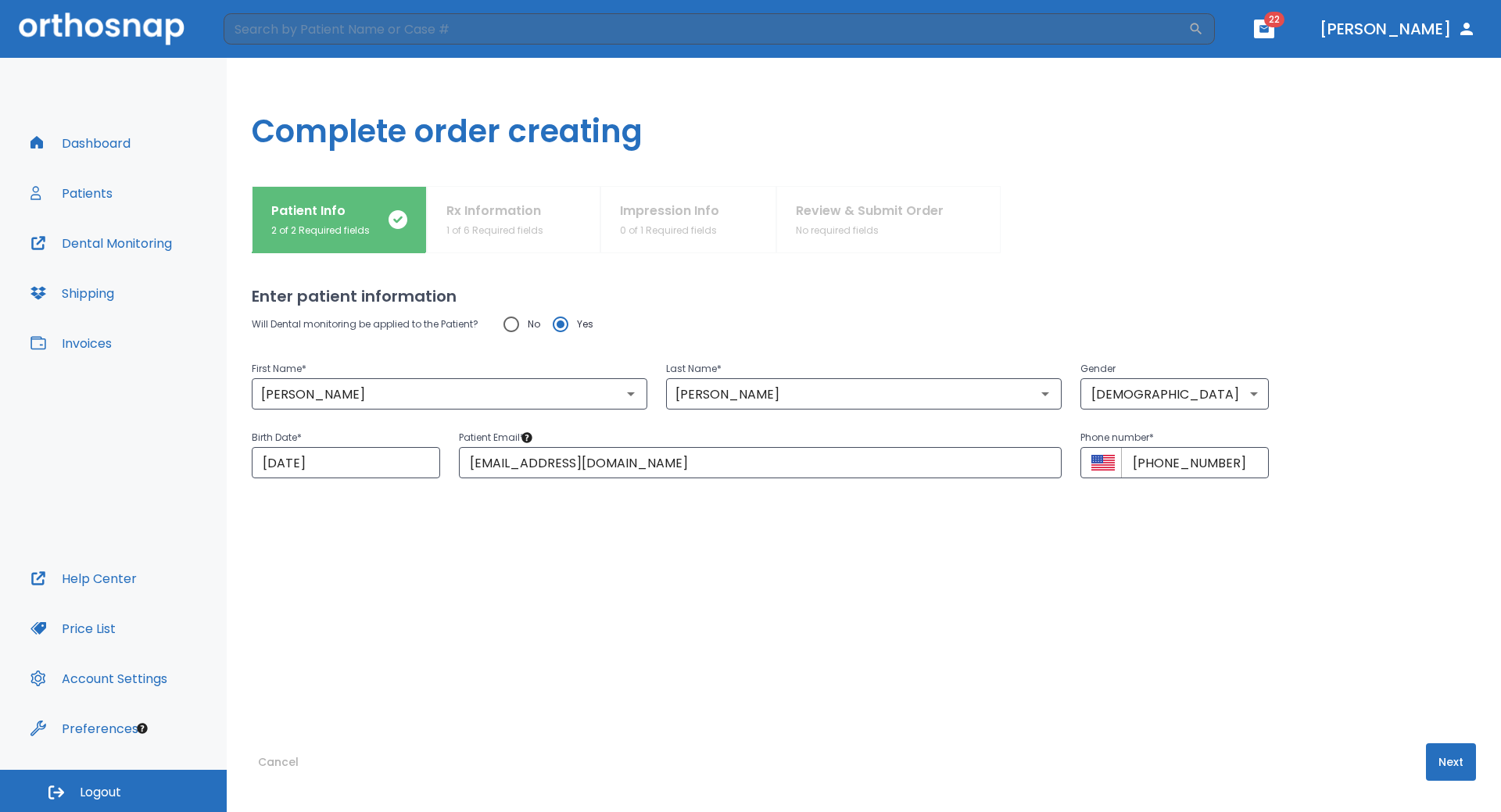
click at [1433, 761] on button "Next" at bounding box center [1450, 762] width 50 height 38
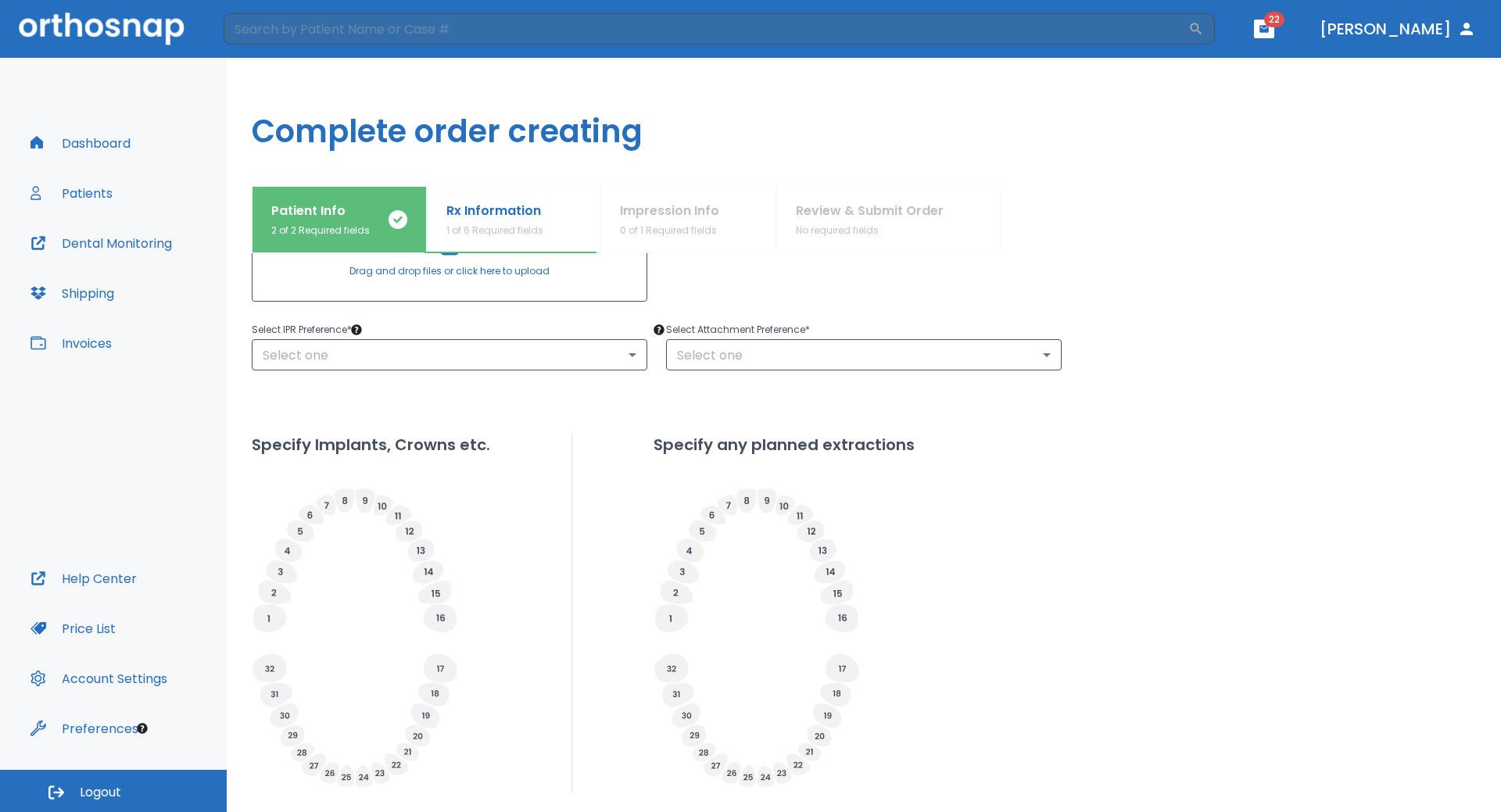
scroll to position [346, 0]
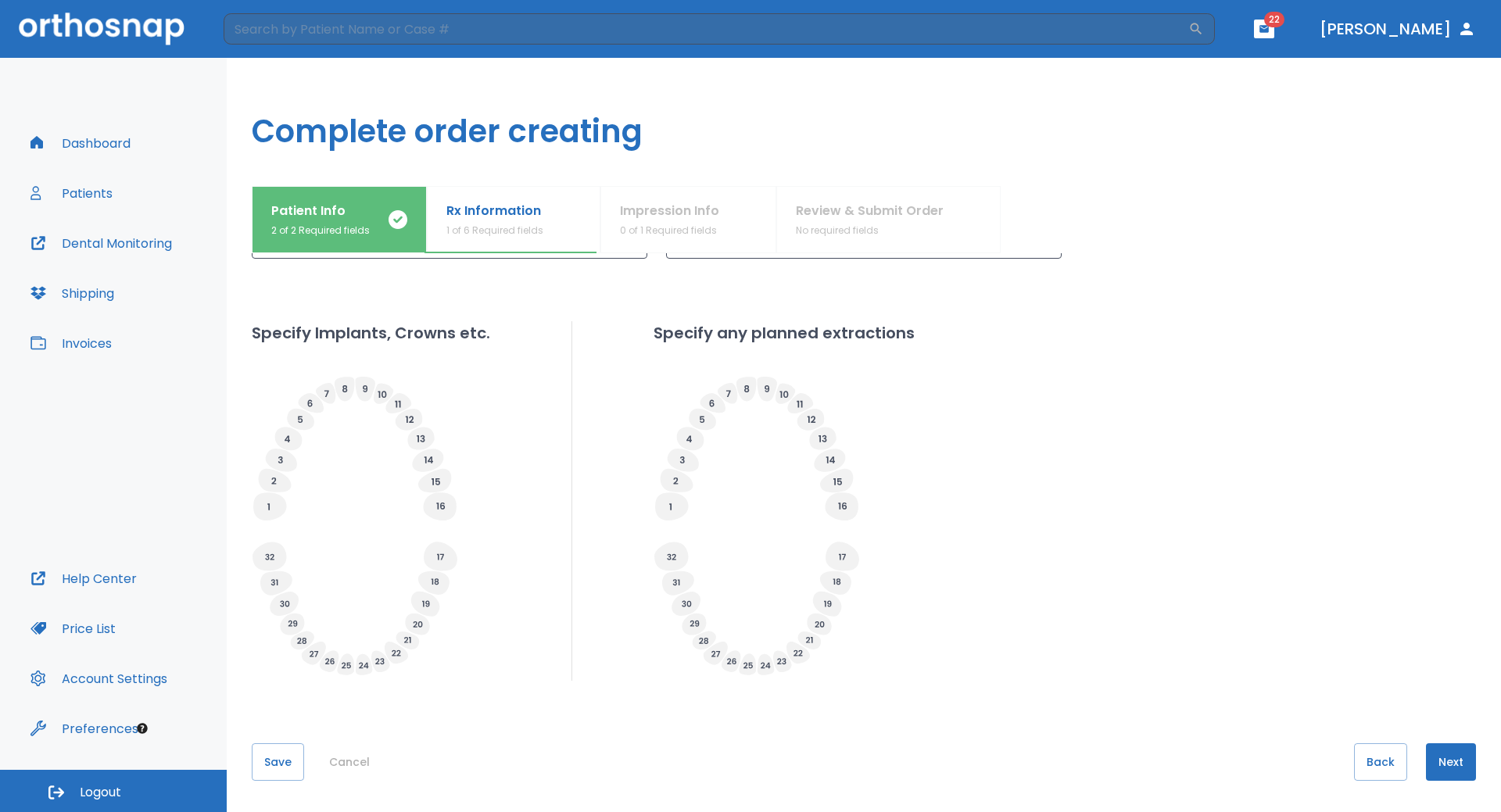
click at [1441, 770] on button "Next" at bounding box center [1450, 762] width 50 height 38
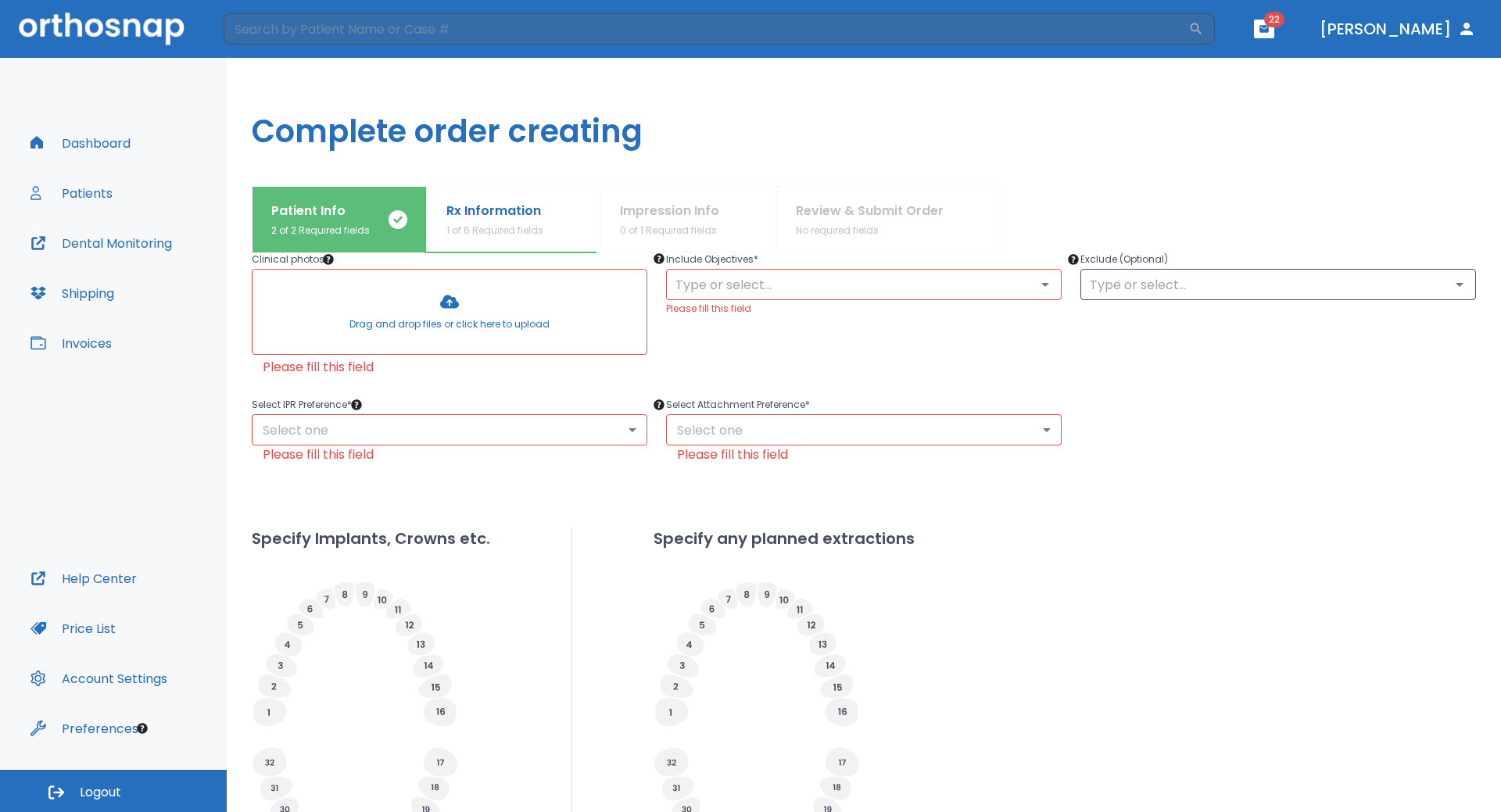
scroll to position [0, 0]
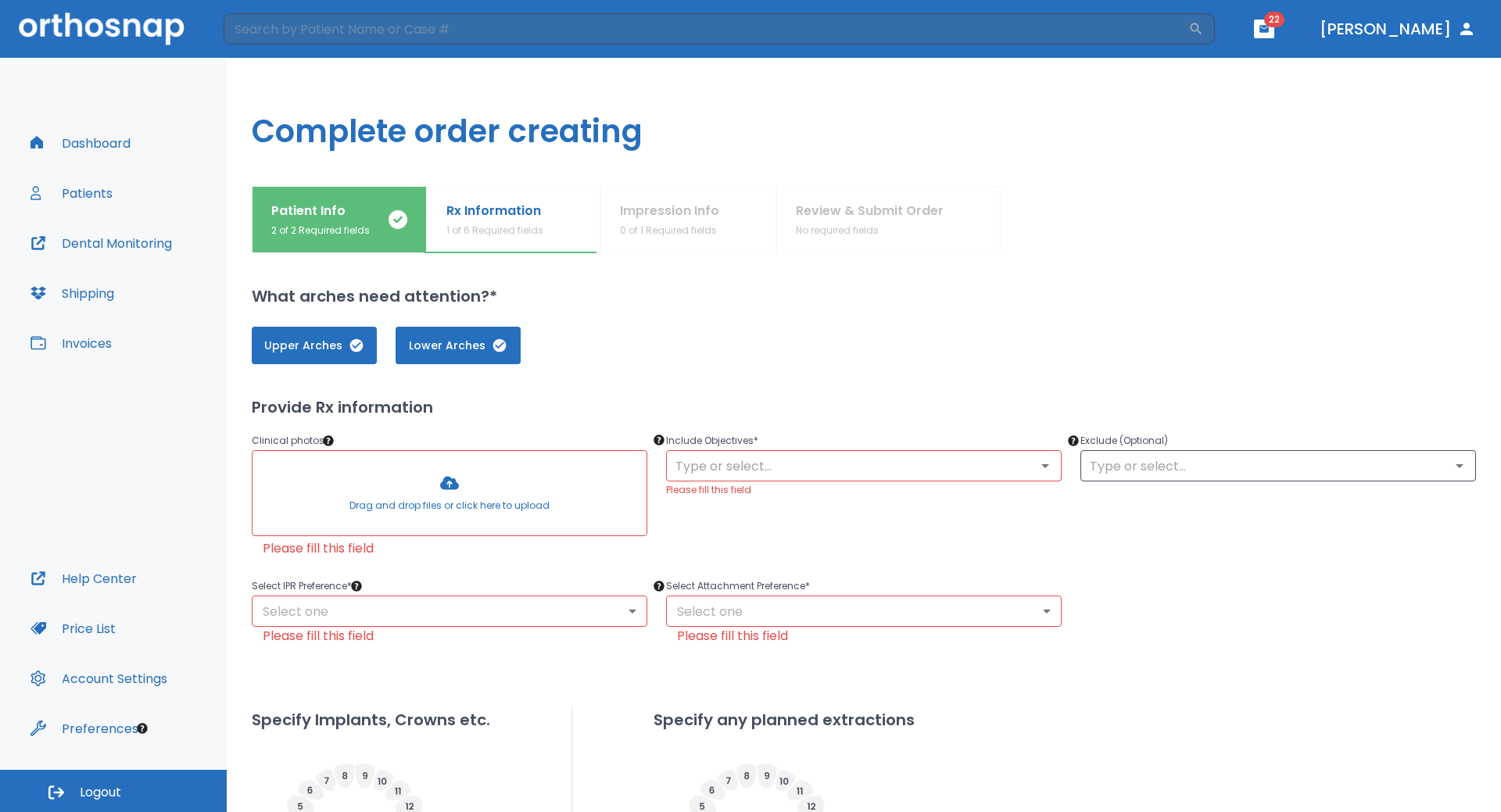
click at [105, 198] on button "Patients" at bounding box center [72, 193] width 101 height 38
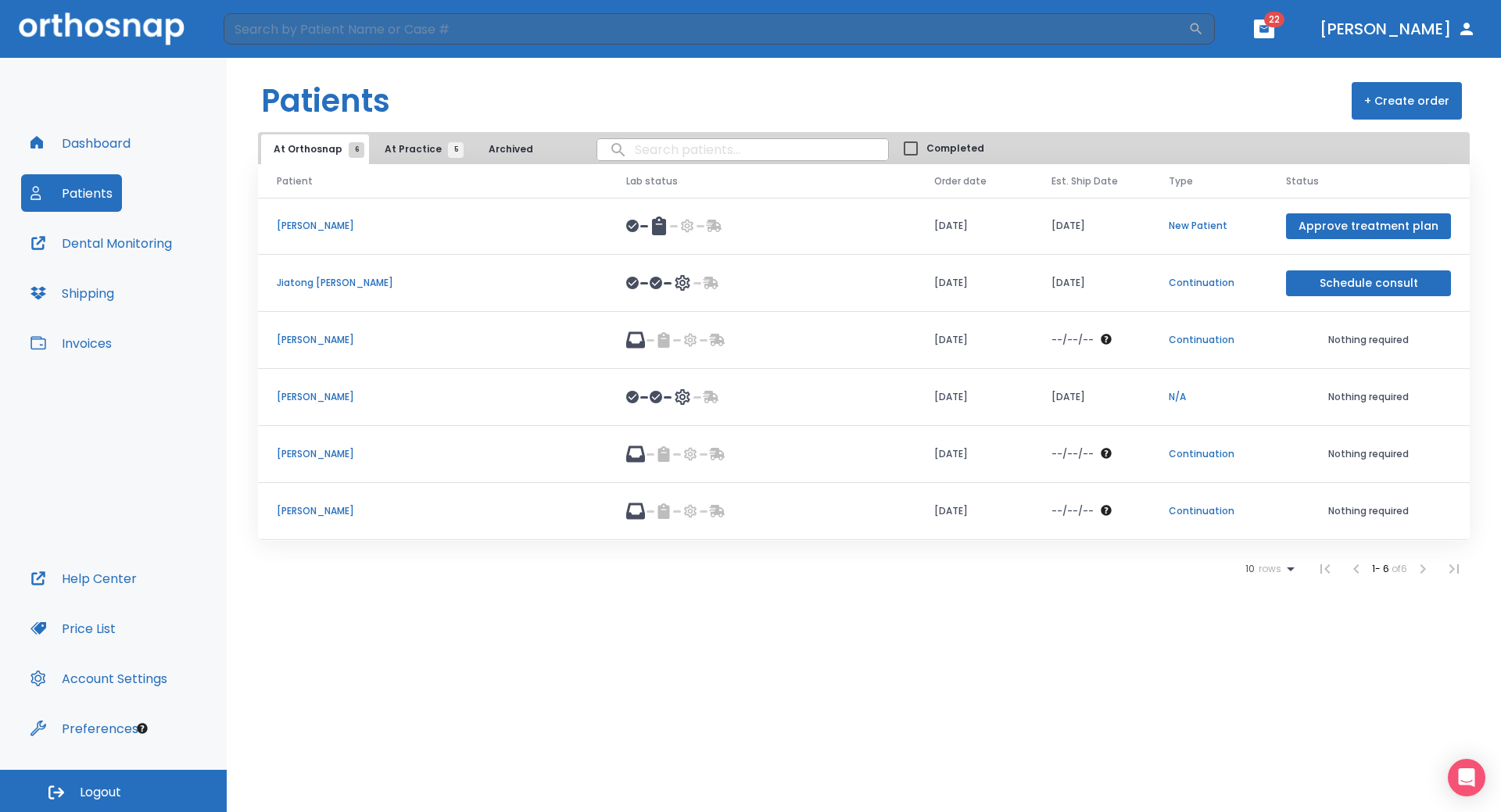
click at [88, 140] on button "Dashboard" at bounding box center [81, 143] width 119 height 38
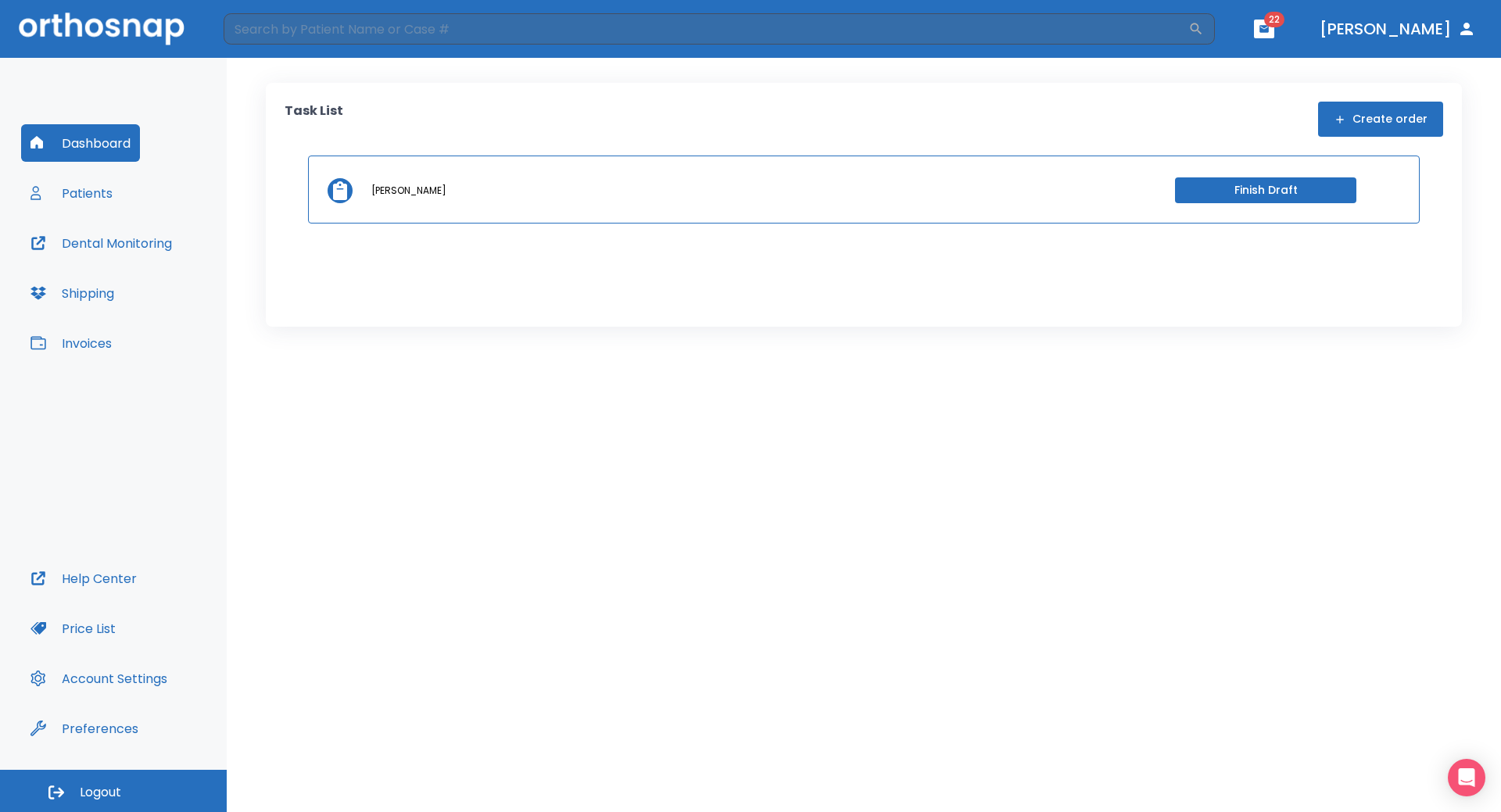
click at [1232, 197] on button "Finish Draft" at bounding box center [1265, 191] width 181 height 26
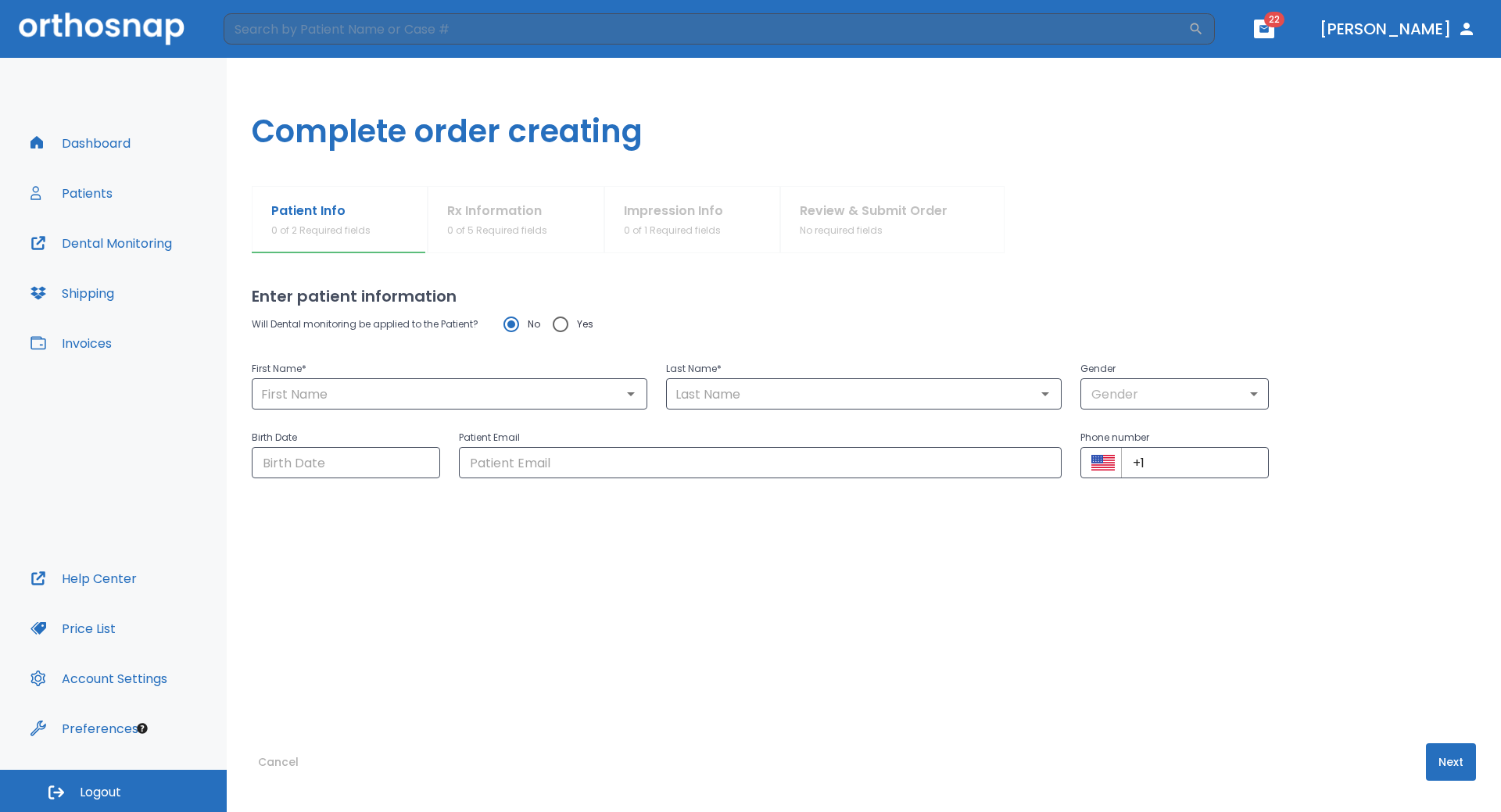
type input "[PERSON_NAME]"
type input "1"
type input "[DATE]"
type input "[EMAIL_ADDRESS][DOMAIN_NAME]"
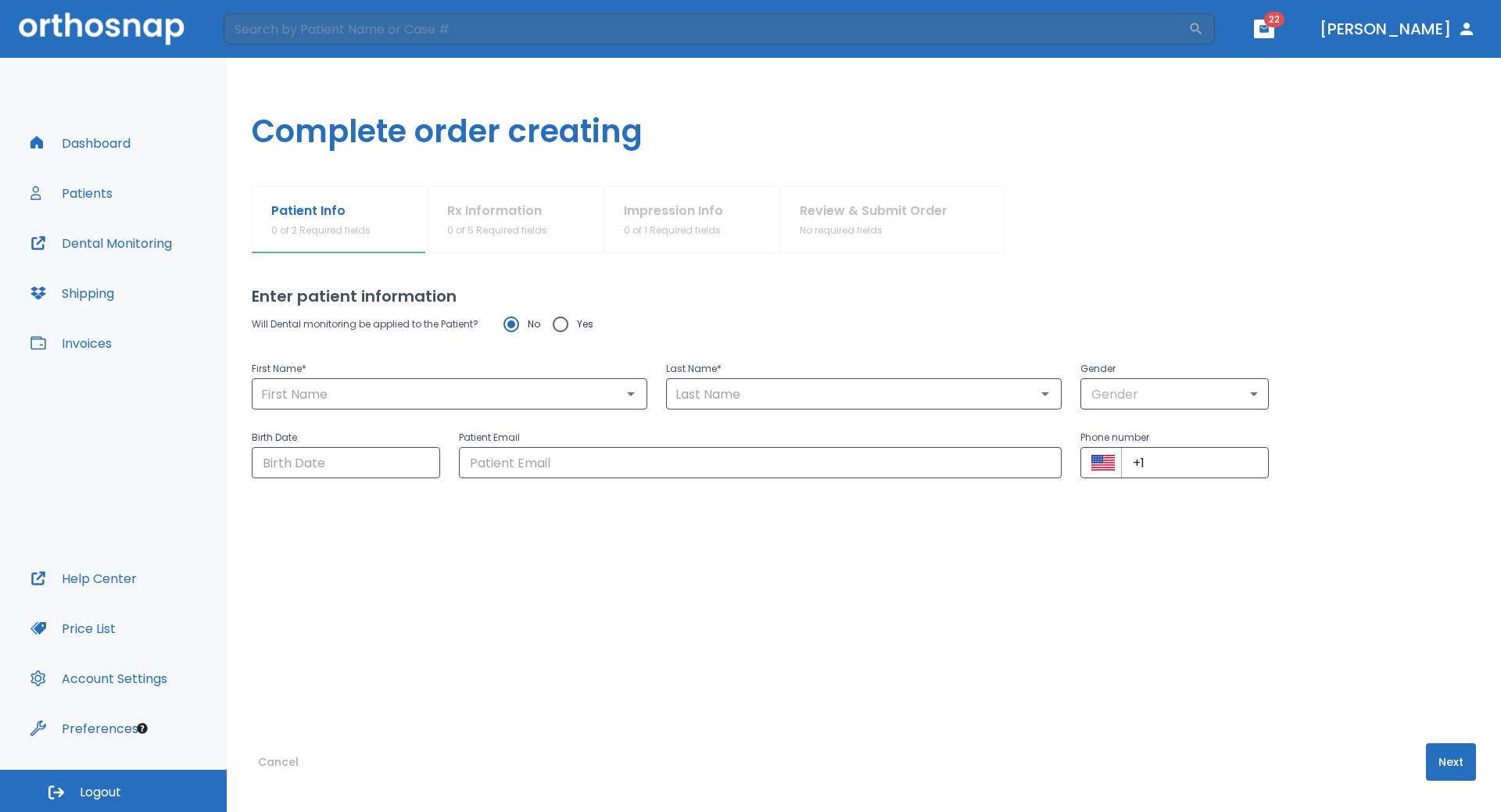
type input "[PHONE_NUMBER]"
radio input "false"
radio input "true"
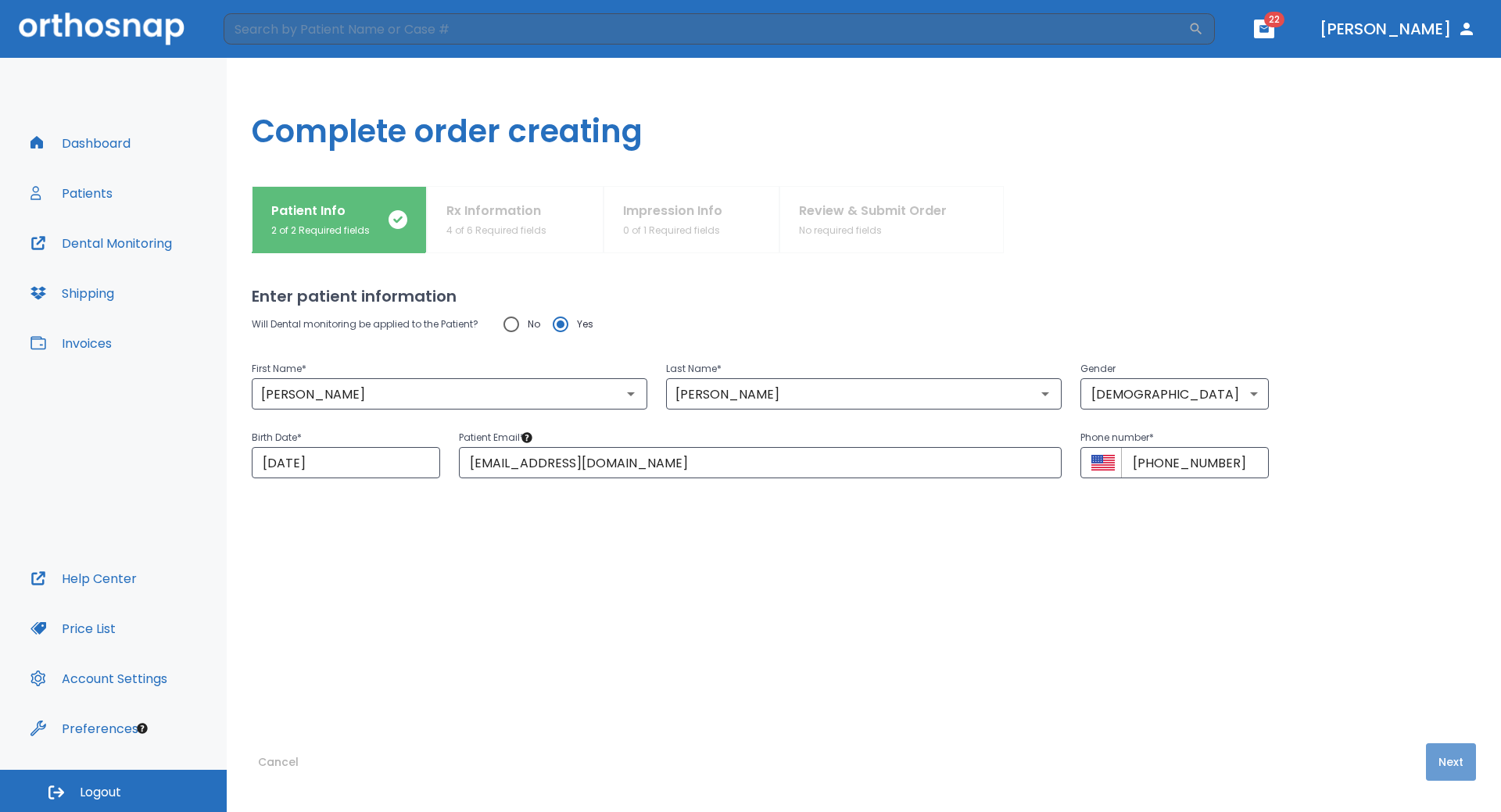
click at [1444, 762] on button "Next" at bounding box center [1450, 762] width 50 height 38
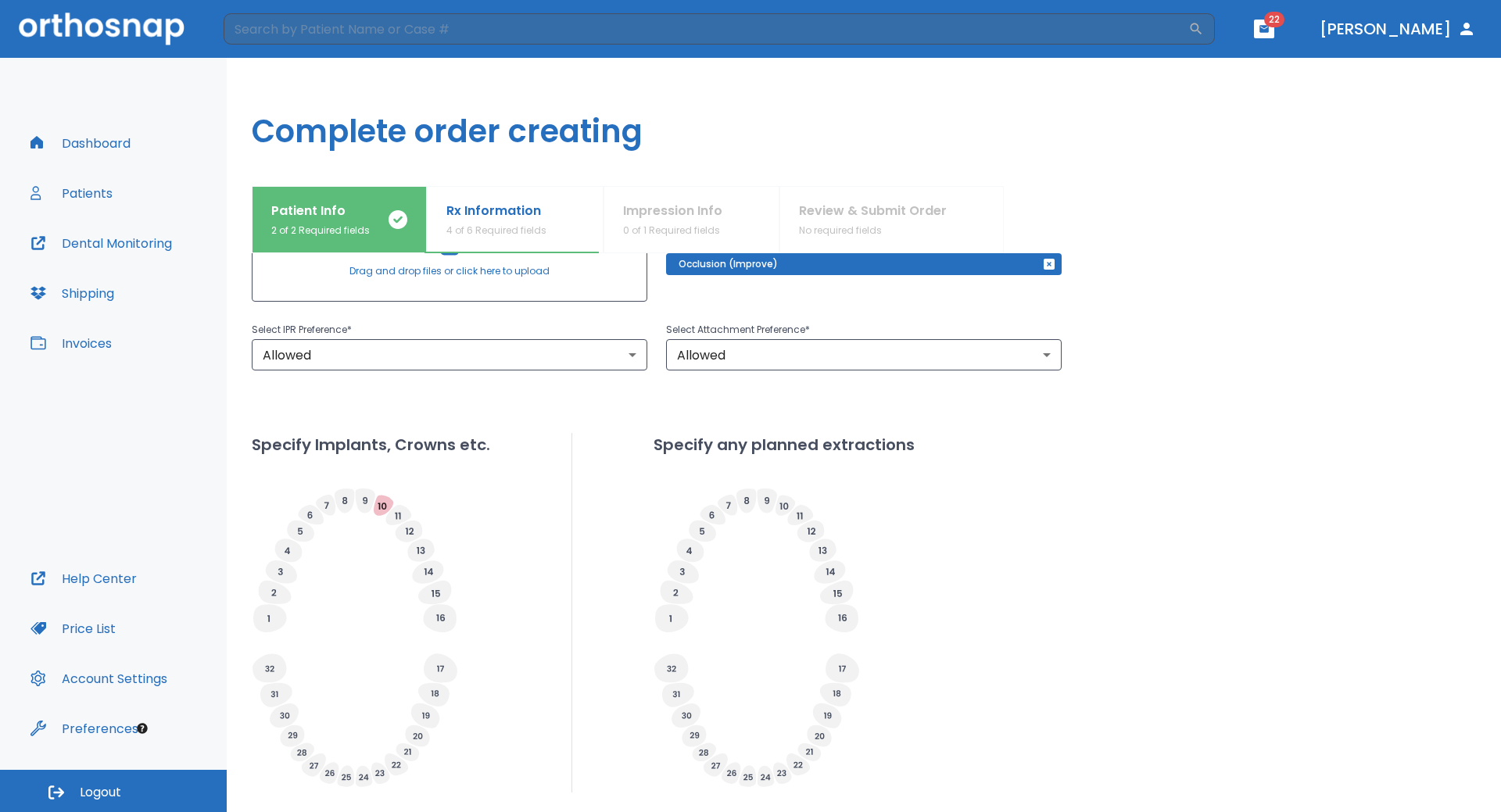
scroll to position [346, 0]
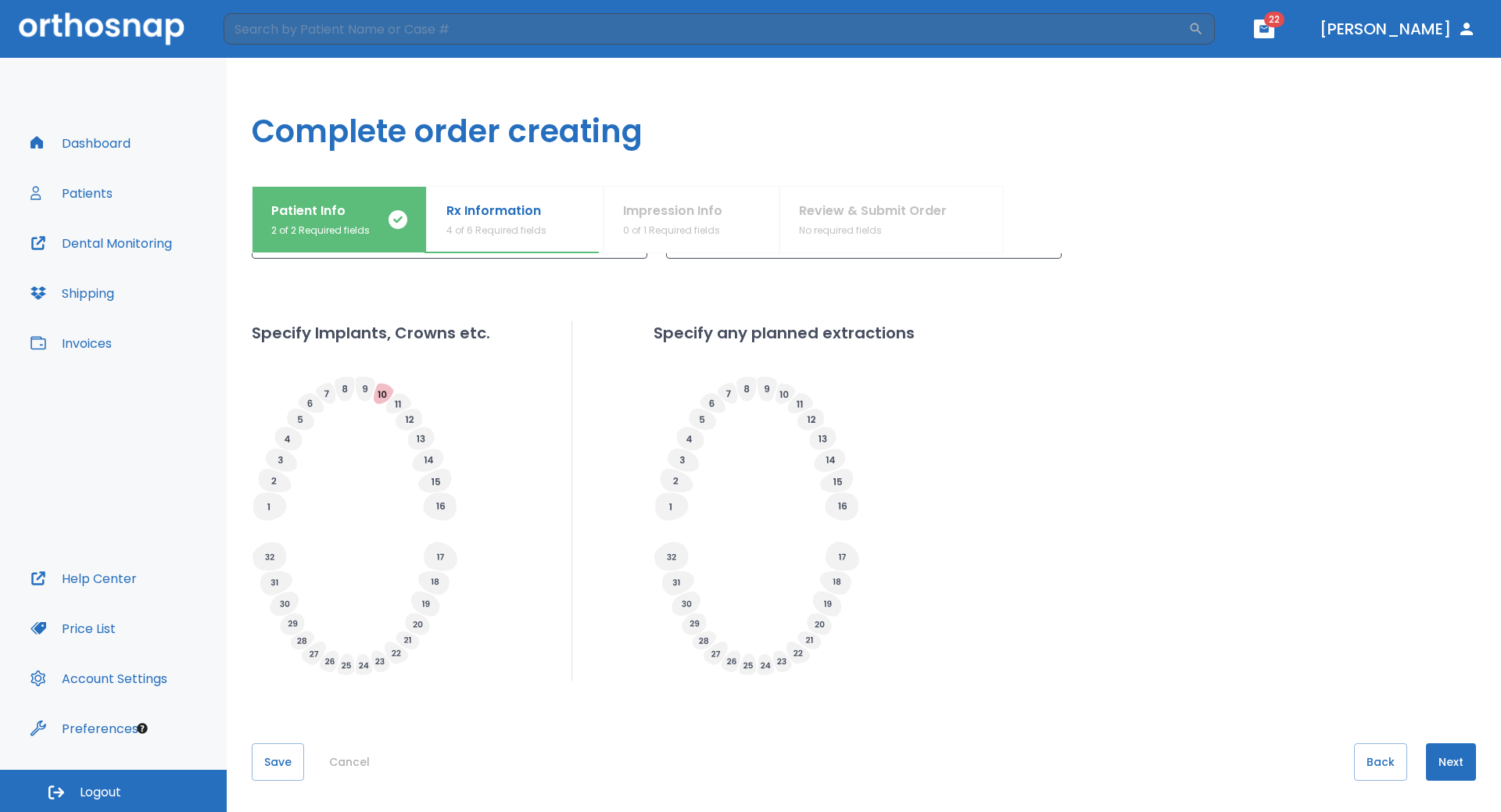
click at [1433, 764] on button "Next" at bounding box center [1450, 762] width 50 height 38
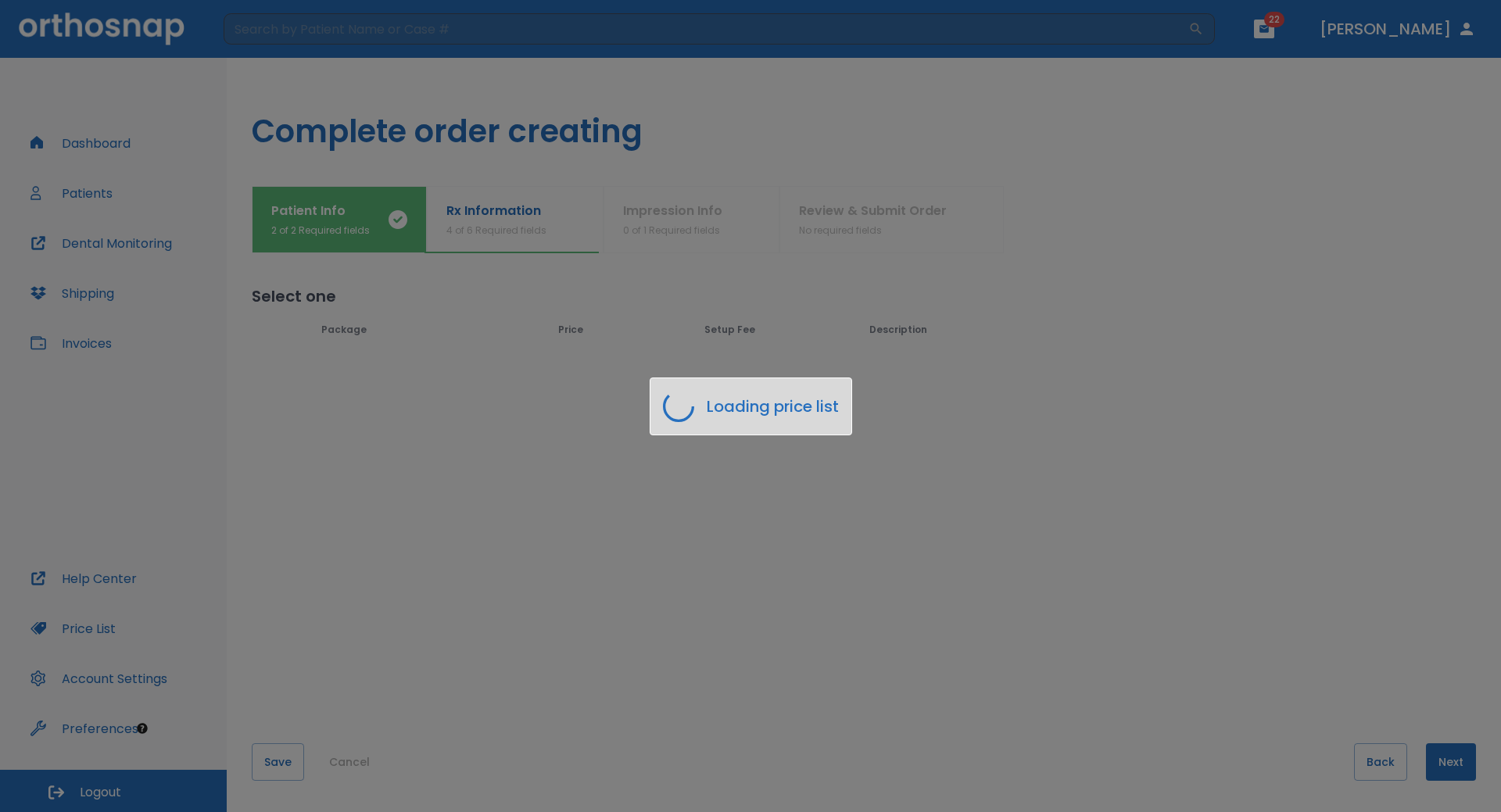
scroll to position [0, 0]
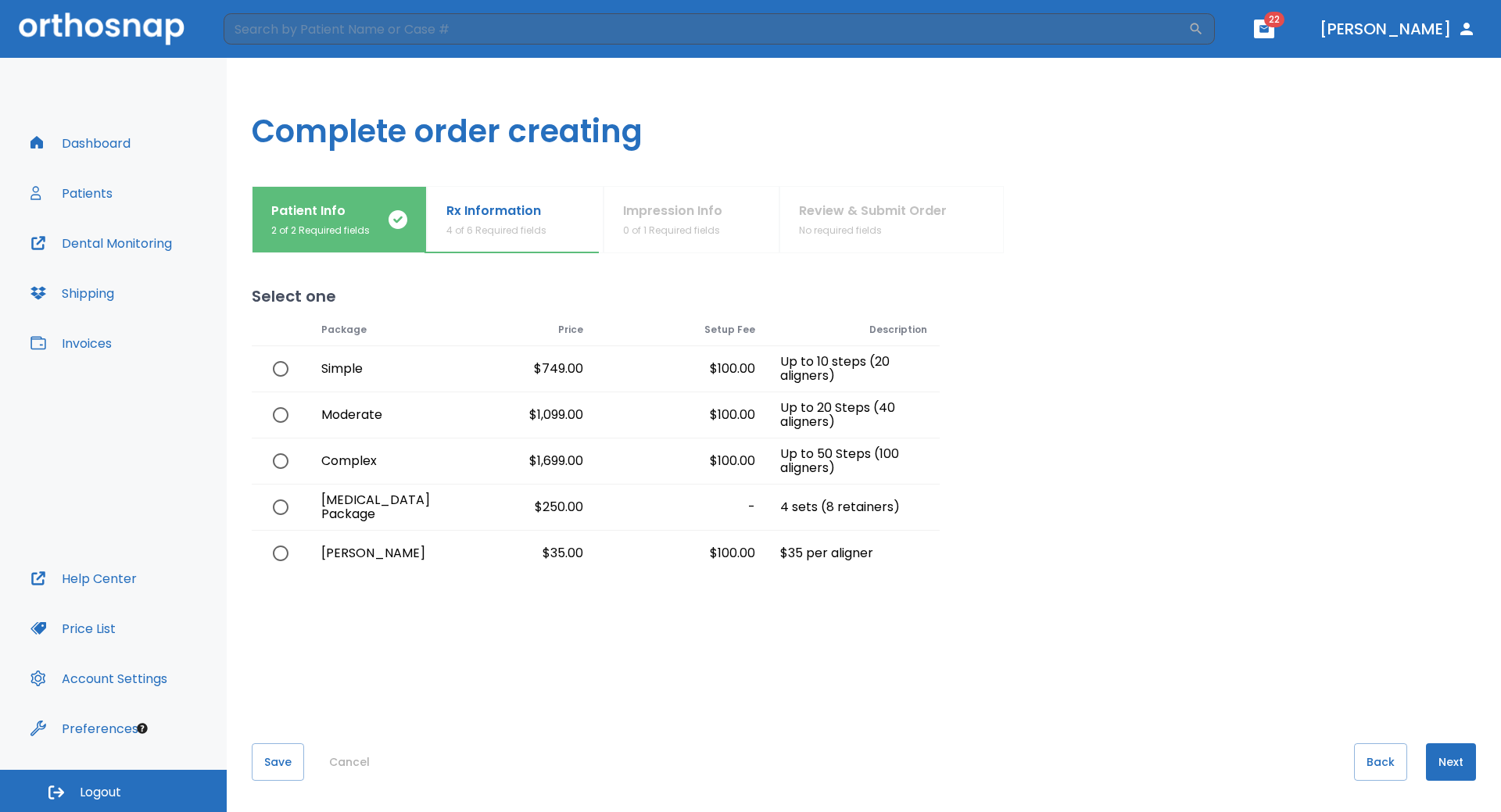
click at [1441, 769] on button "Next" at bounding box center [1450, 762] width 50 height 38
click at [1441, 769] on button "Next" at bounding box center [1450, 762] width 50 height 38
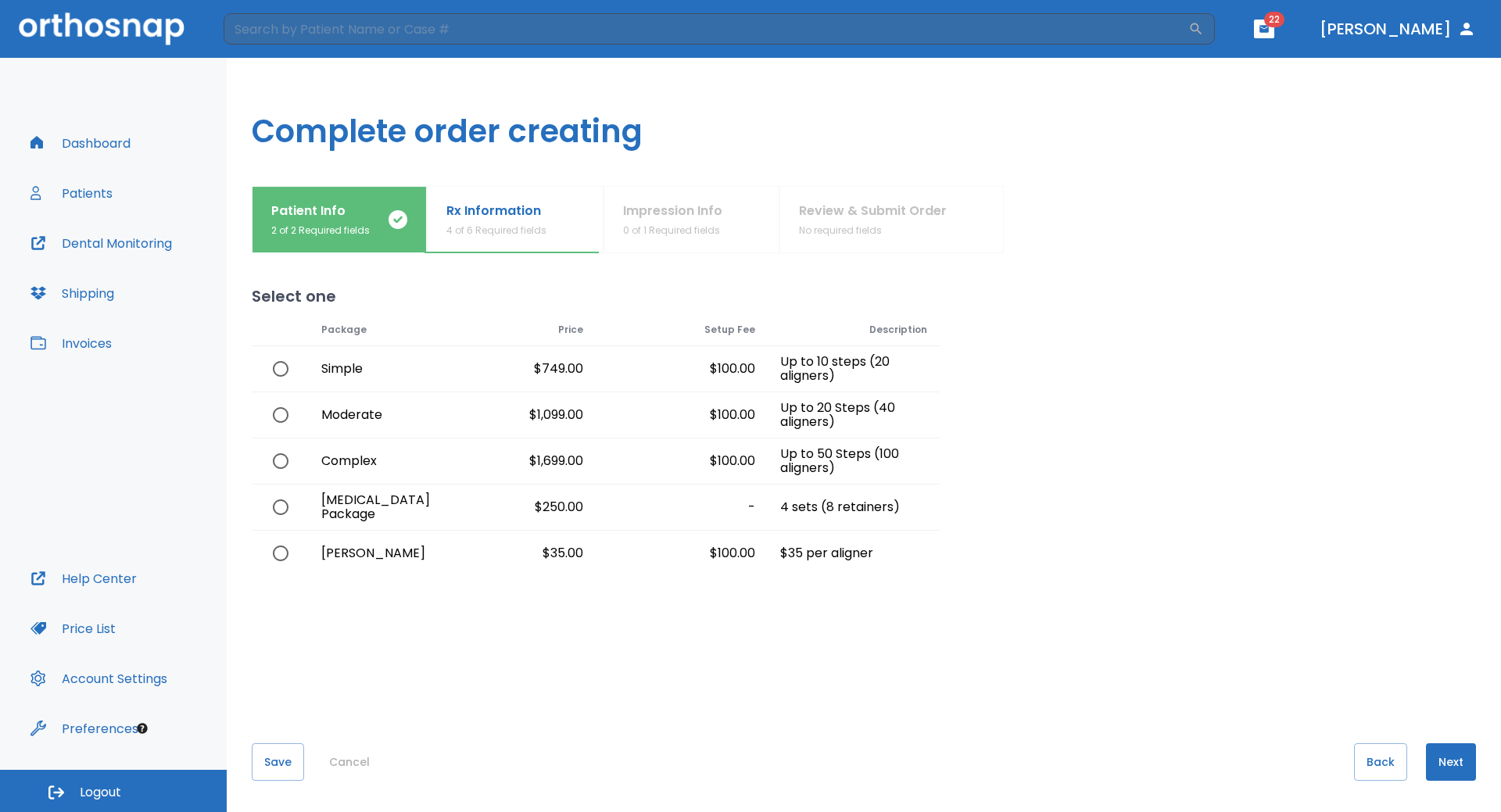
click at [628, 683] on div "Select one Loading price list Package Price Setup Fee Description Simple $749.0…" at bounding box center [864, 533] width 1225 height 559
click at [1454, 770] on button "Next" at bounding box center [1450, 762] width 50 height 38
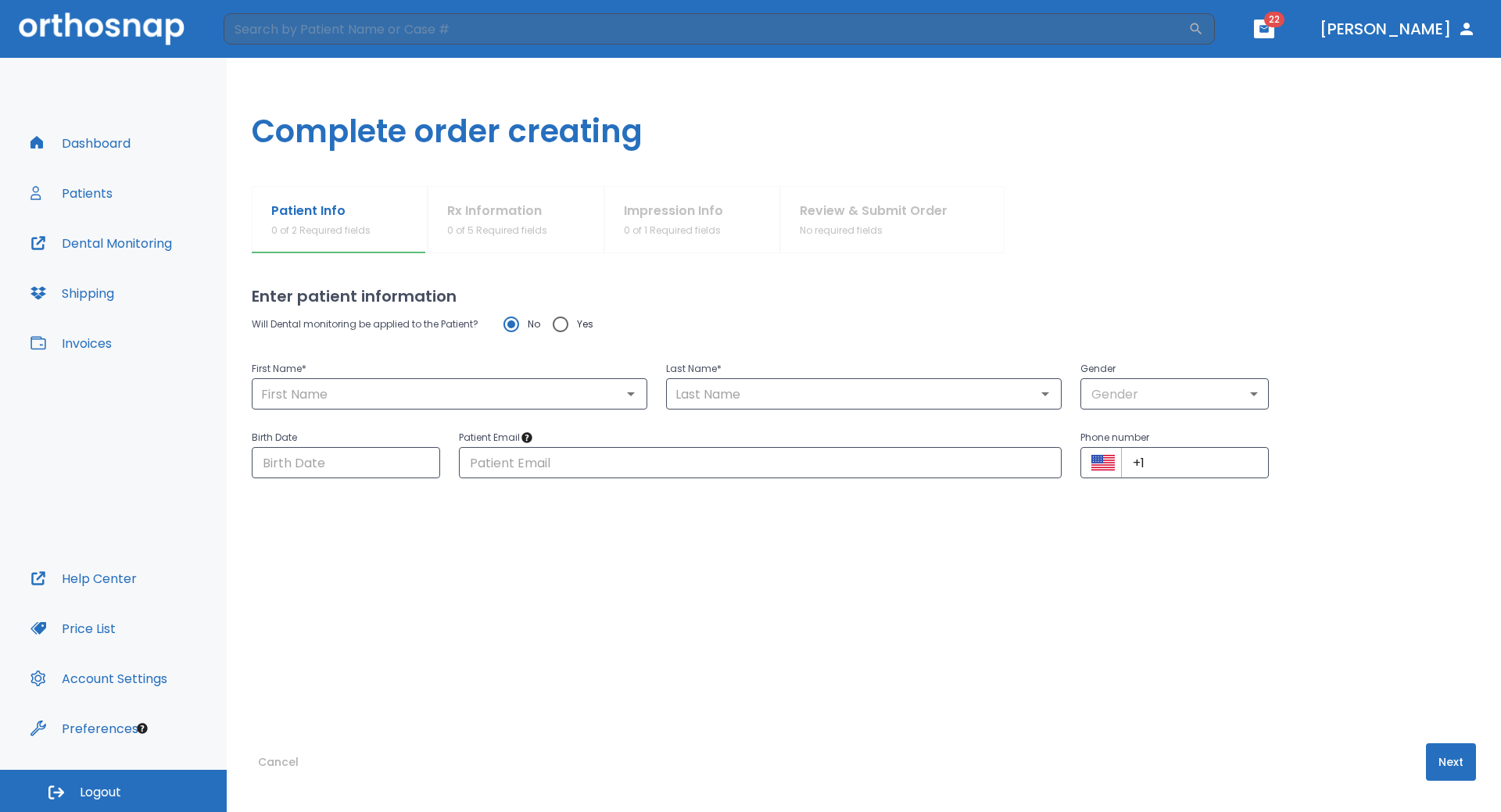
type input "[PERSON_NAME]"
type input "1"
type input "[DATE]"
type input "[EMAIL_ADDRESS][DOMAIN_NAME]"
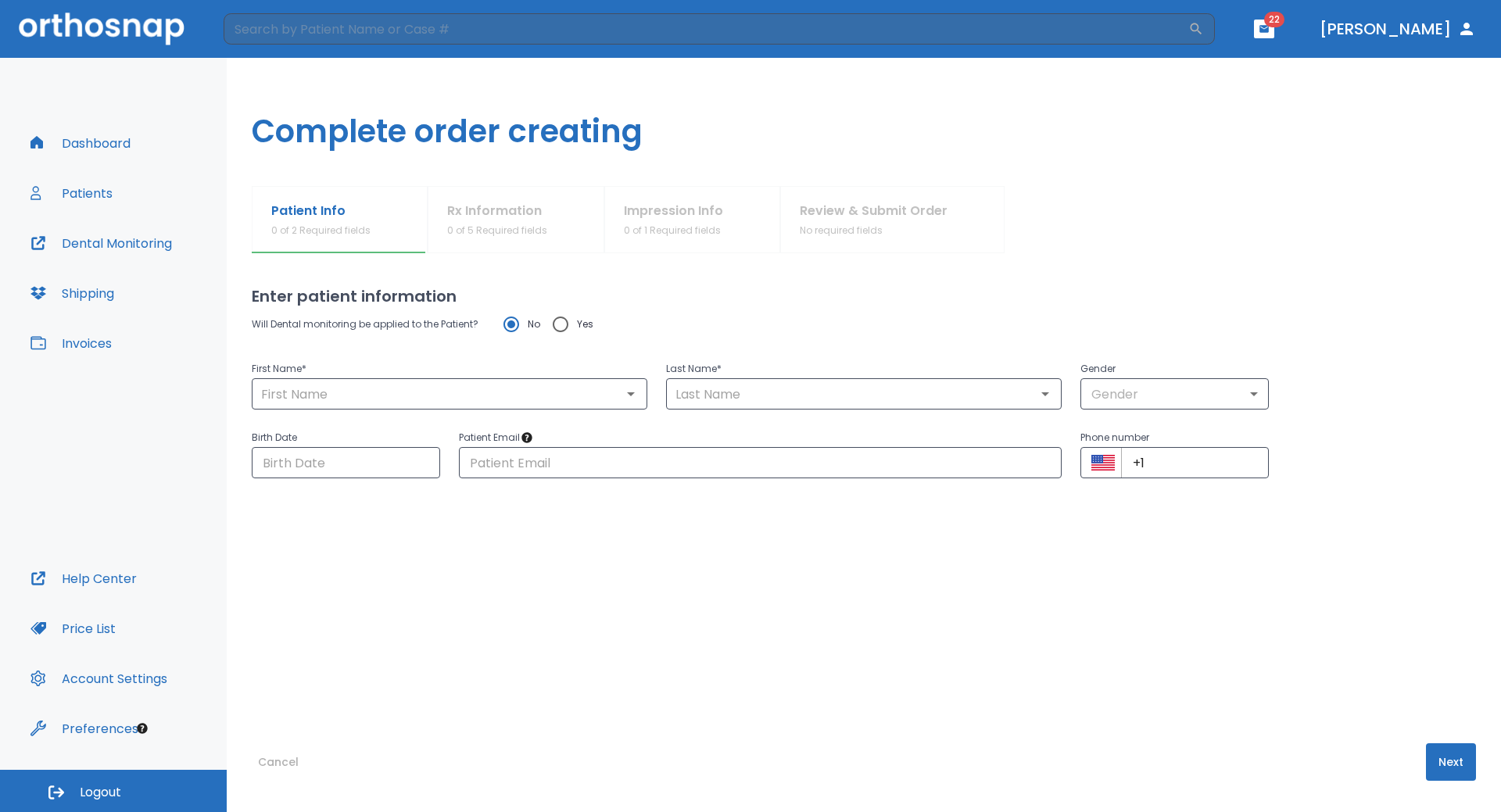
type input "[PHONE_NUMBER]"
radio input "false"
radio input "true"
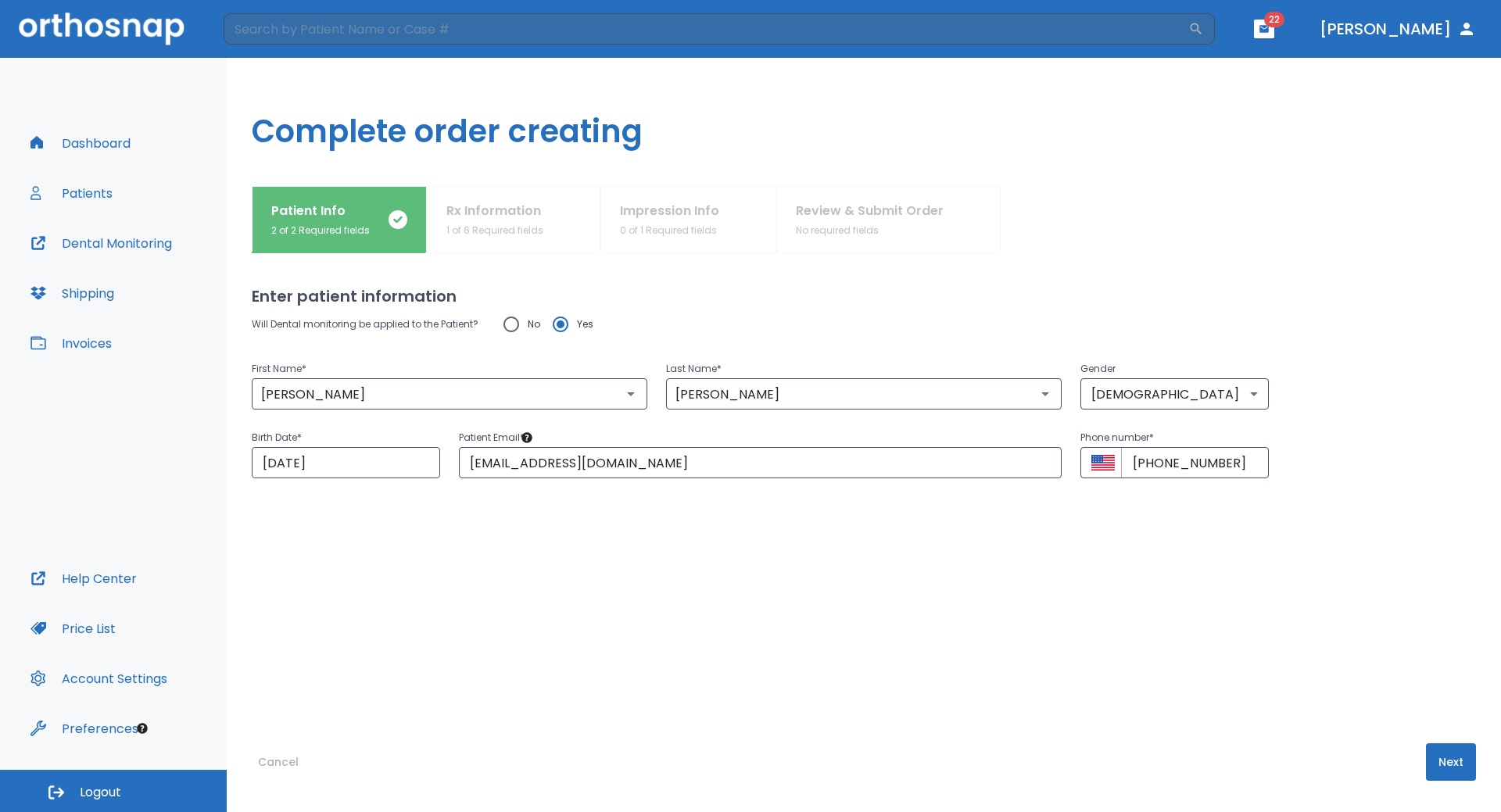
click at [1446, 762] on button "Next" at bounding box center [1450, 762] width 50 height 38
